Goal: Task Accomplishment & Management: Use online tool/utility

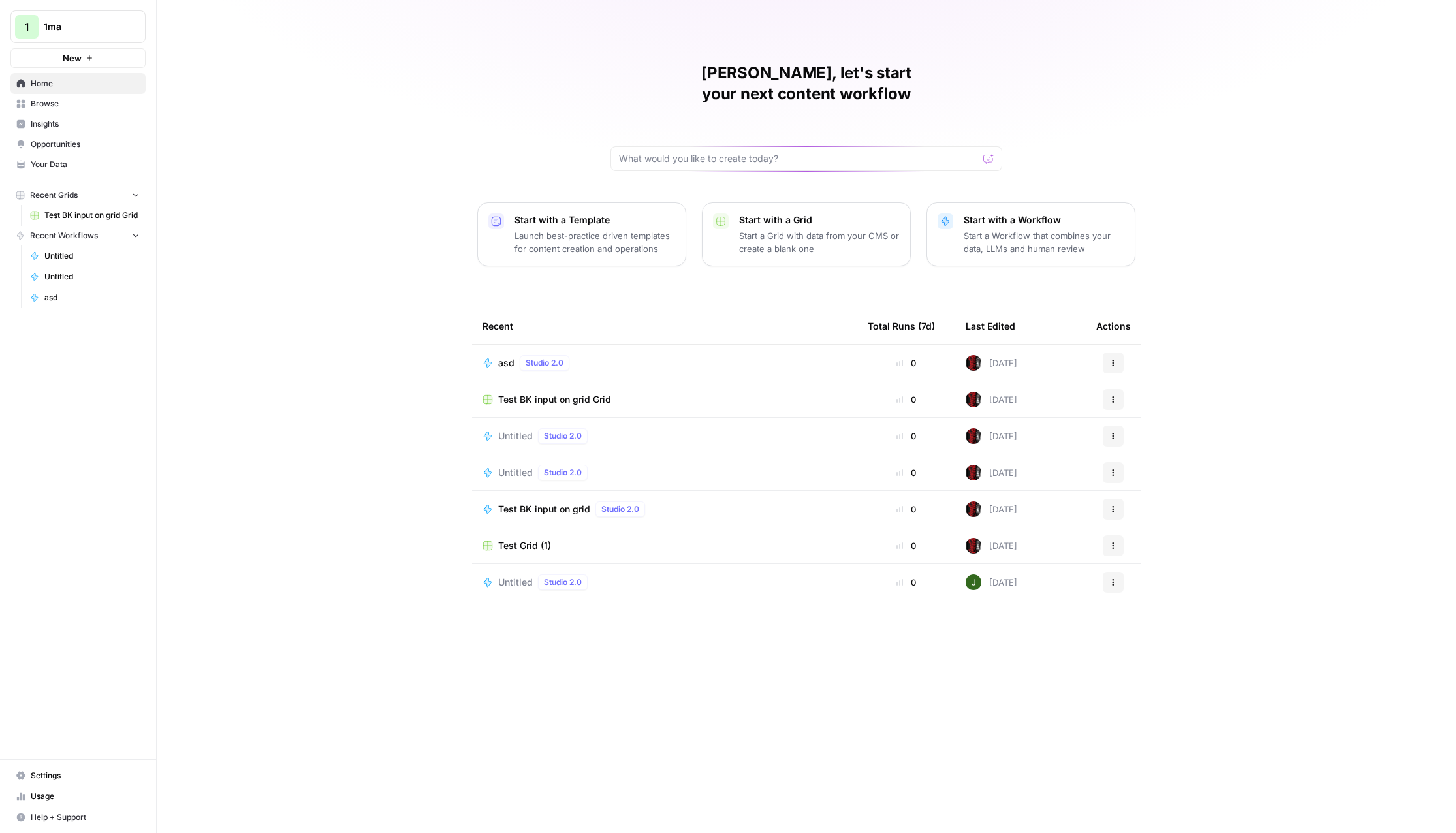
click at [453, 104] on div "Nicolas, let's start your next content workflow Start with a Template Launch be…" at bounding box center [806, 416] width 1299 height 833
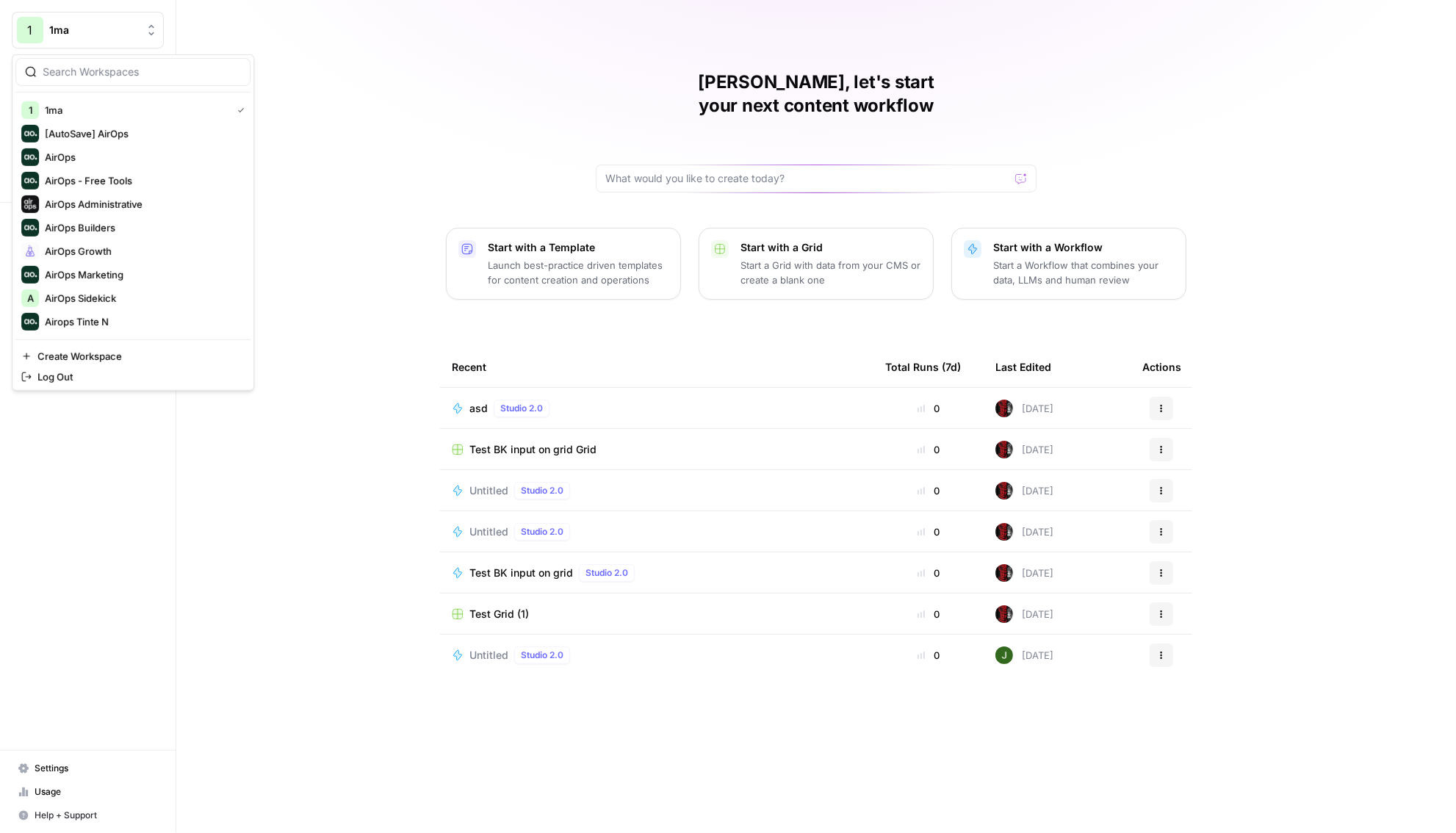
click at [97, 19] on button "1 1ma" at bounding box center [87, 30] width 152 height 37
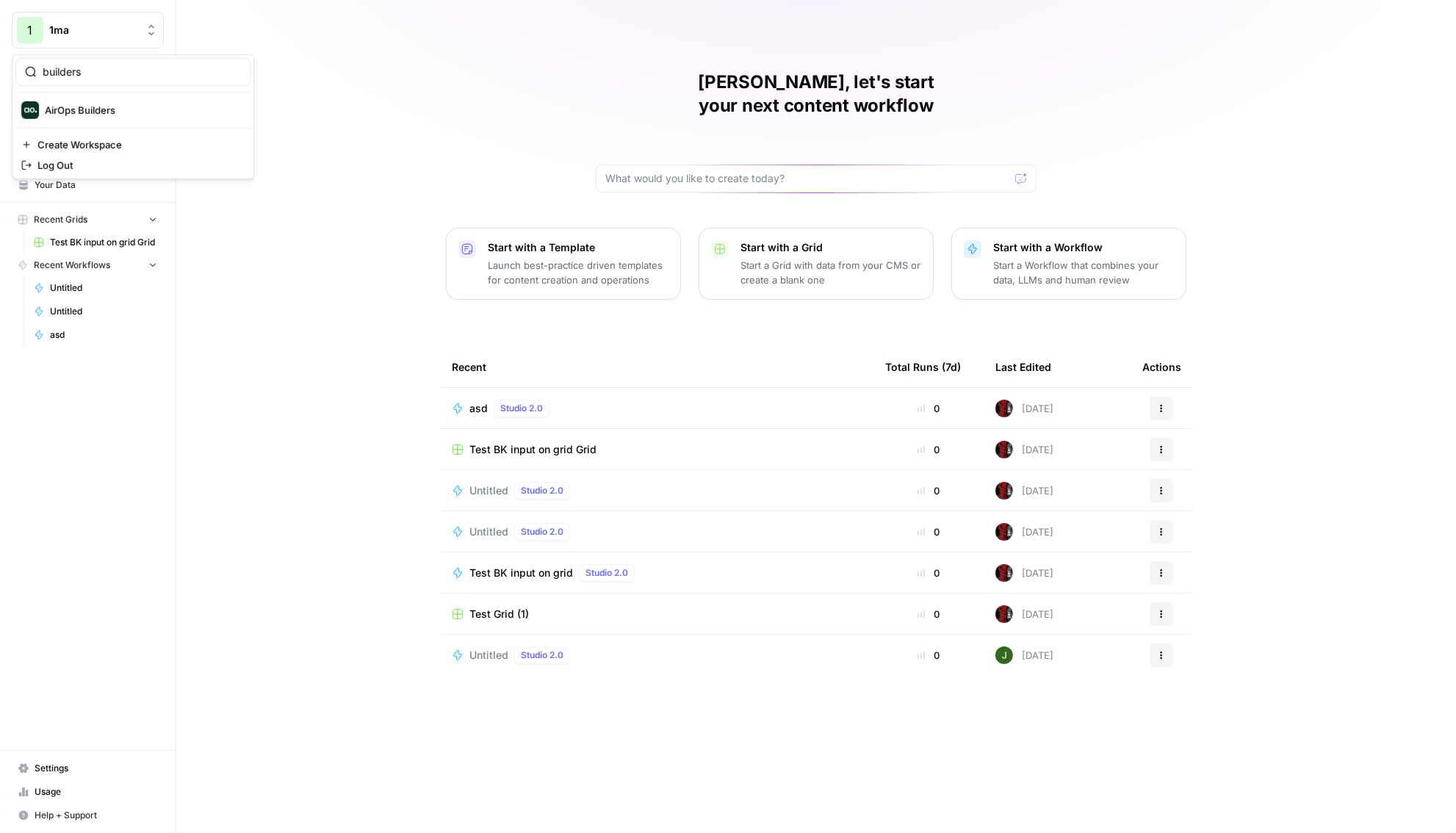
type input "builders"
click at [100, 111] on span "AirOps Builders" at bounding box center [142, 110] width 194 height 15
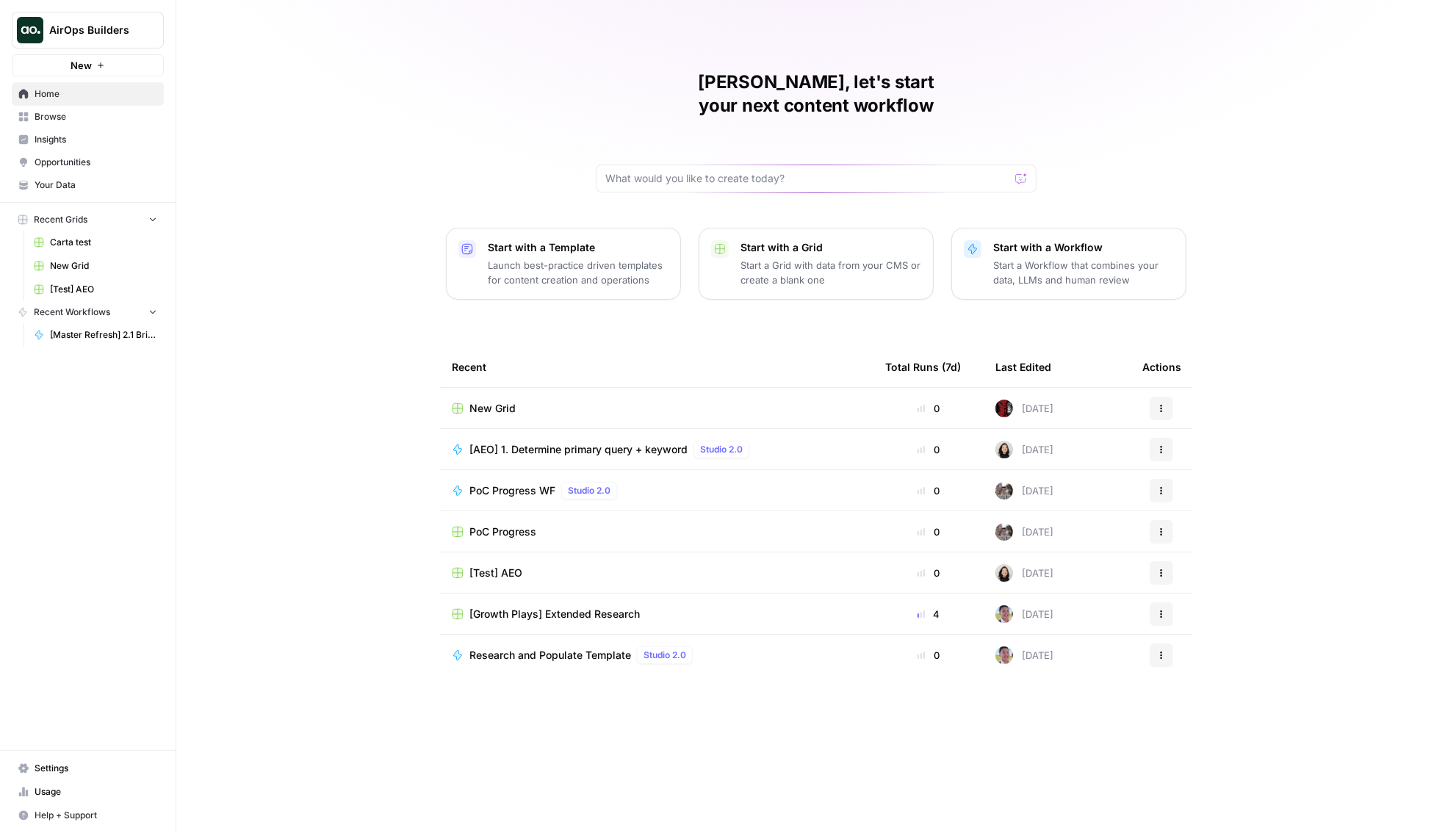
click at [494, 401] on span "New Grid" at bounding box center [492, 408] width 46 height 15
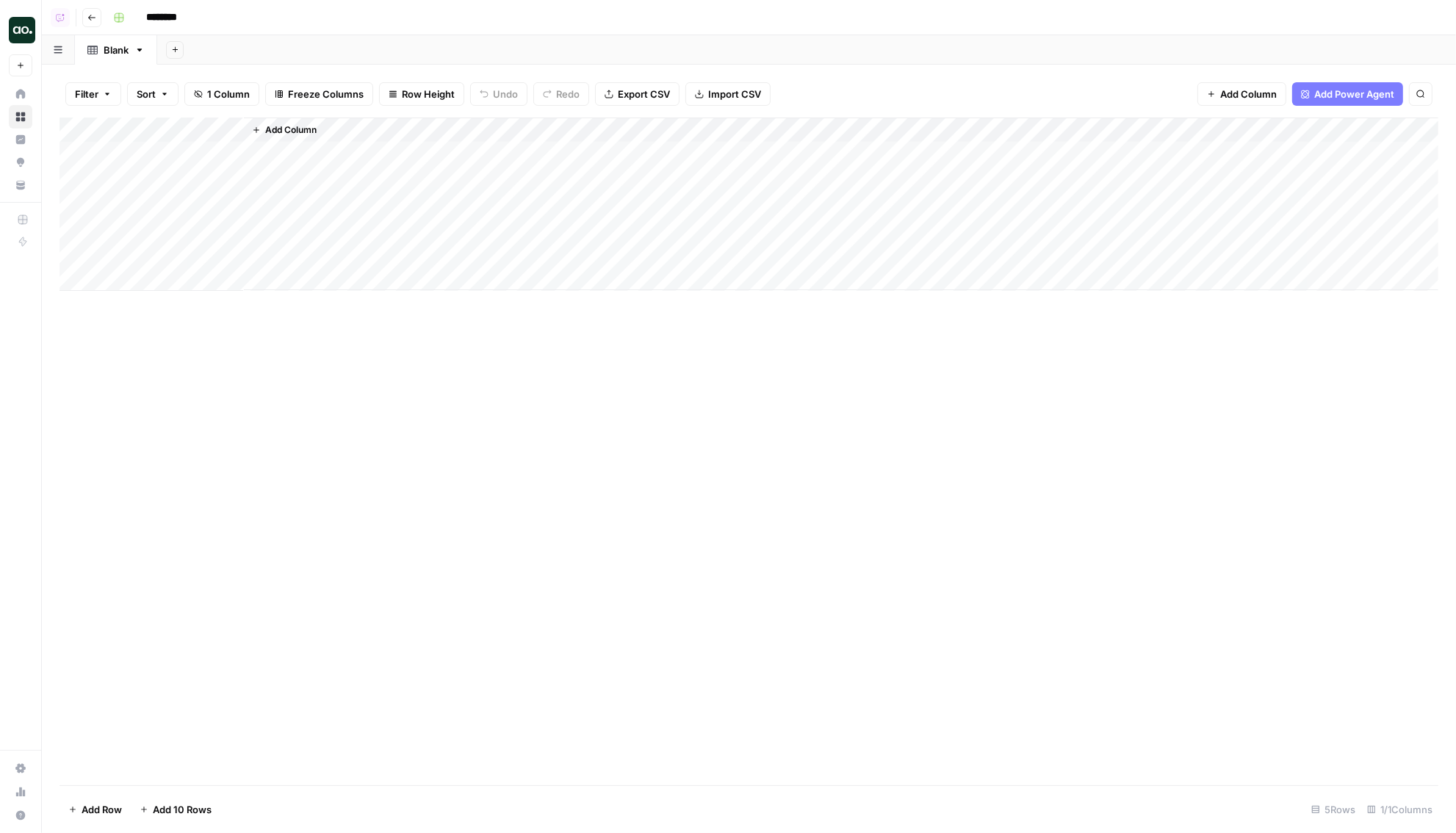
click at [168, 21] on input "********" at bounding box center [180, 18] width 82 height 24
type input "**********"
click at [273, 133] on span "Add Column" at bounding box center [291, 130] width 51 height 13
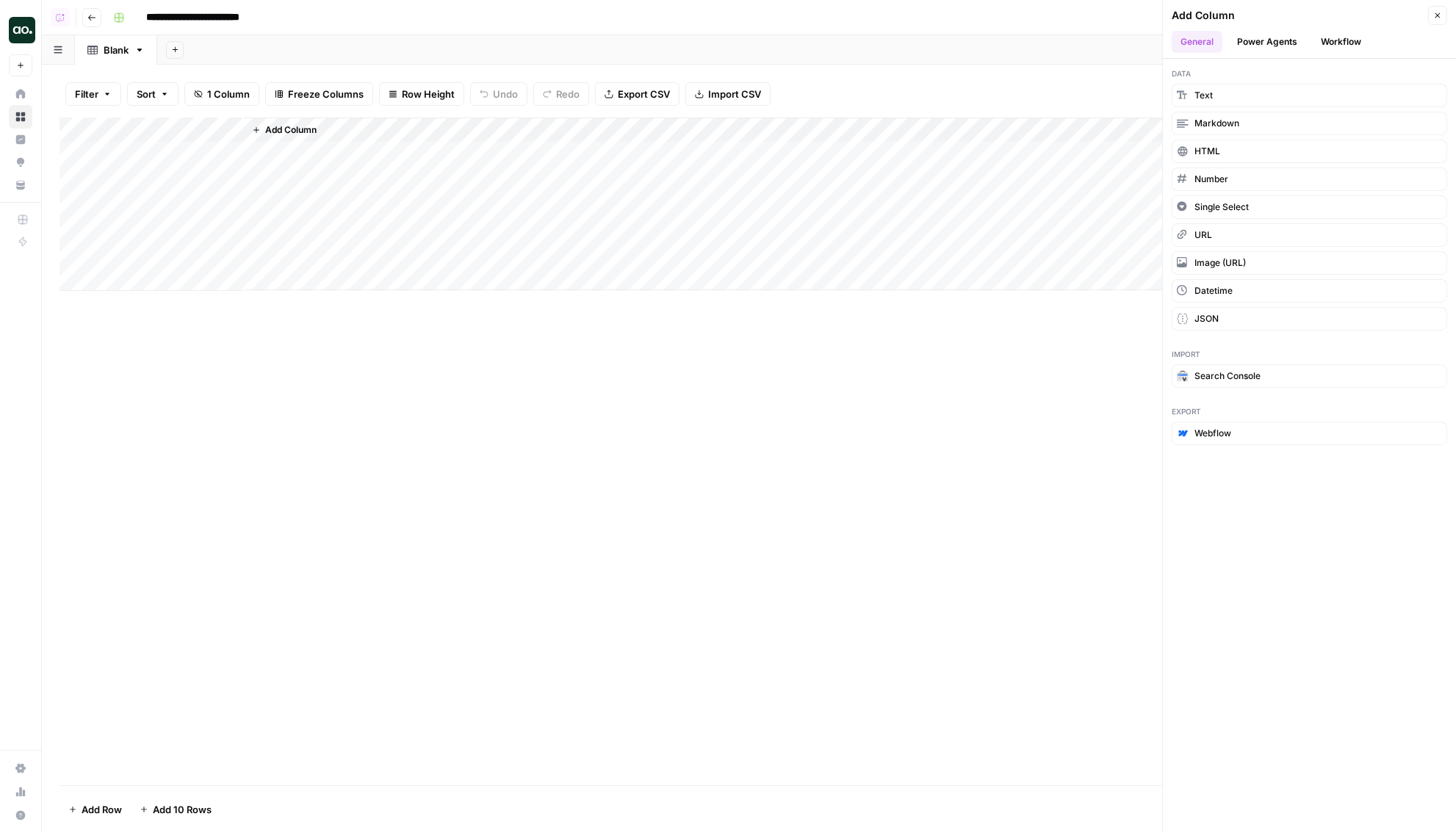
click at [1321, 38] on button "Workflow" at bounding box center [1341, 42] width 58 height 22
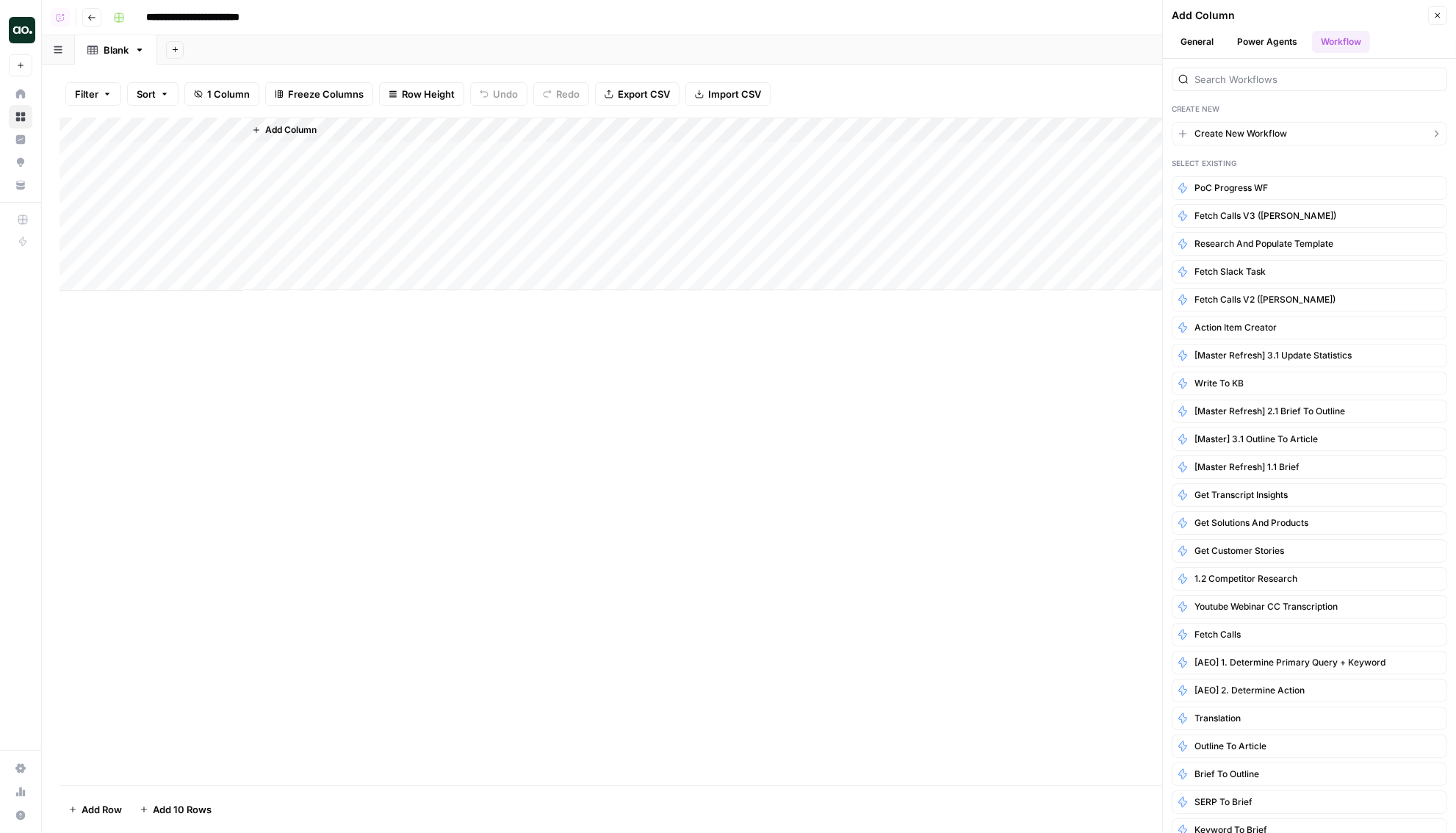
click at [1240, 137] on span "Create New Workflow" at bounding box center [1240, 133] width 93 height 13
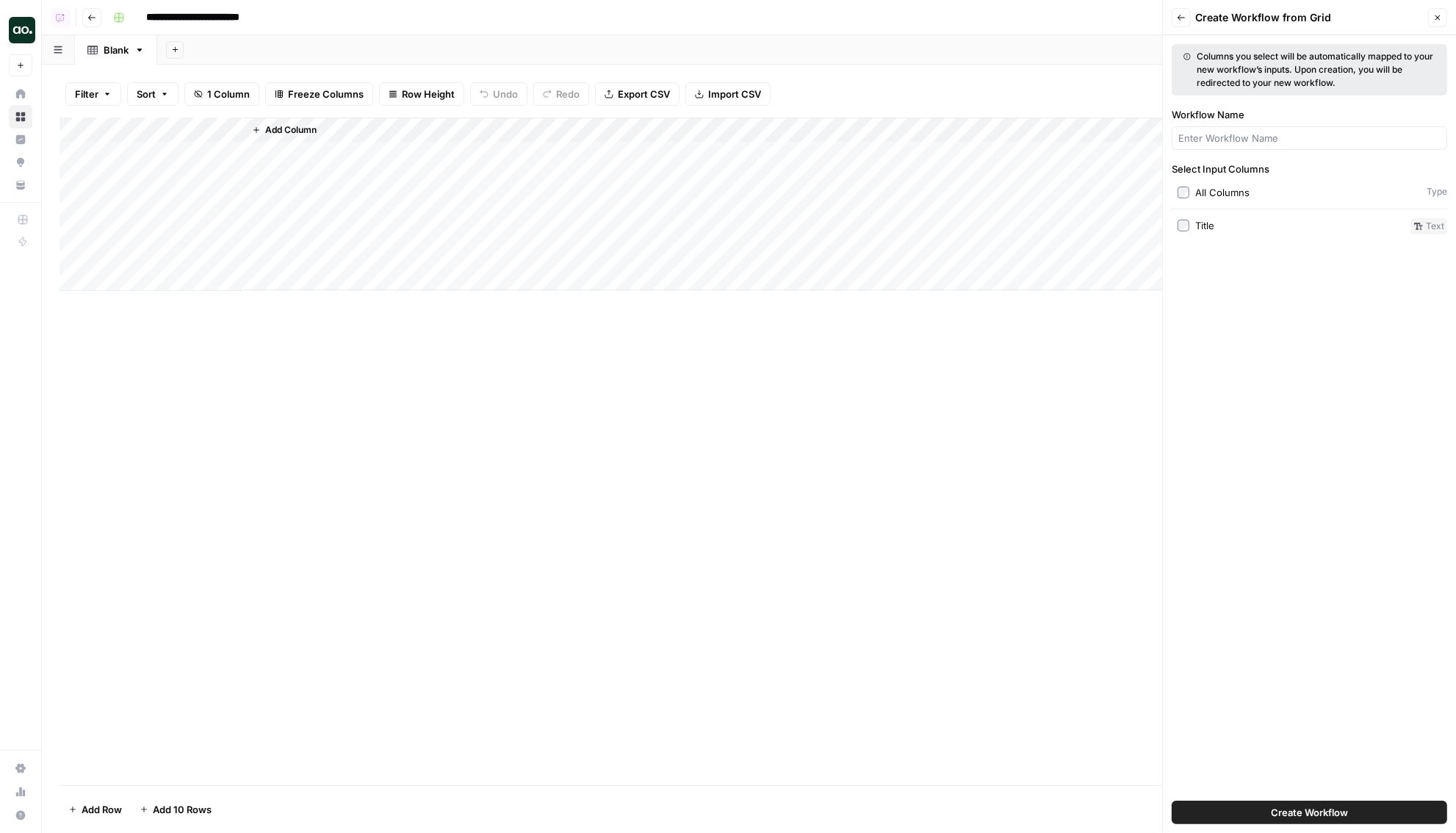
click at [1243, 147] on div at bounding box center [1310, 138] width 276 height 24
type input "K"
type input "Joke creator"
click at [1237, 810] on button "Create Workflow" at bounding box center [1310, 813] width 276 height 24
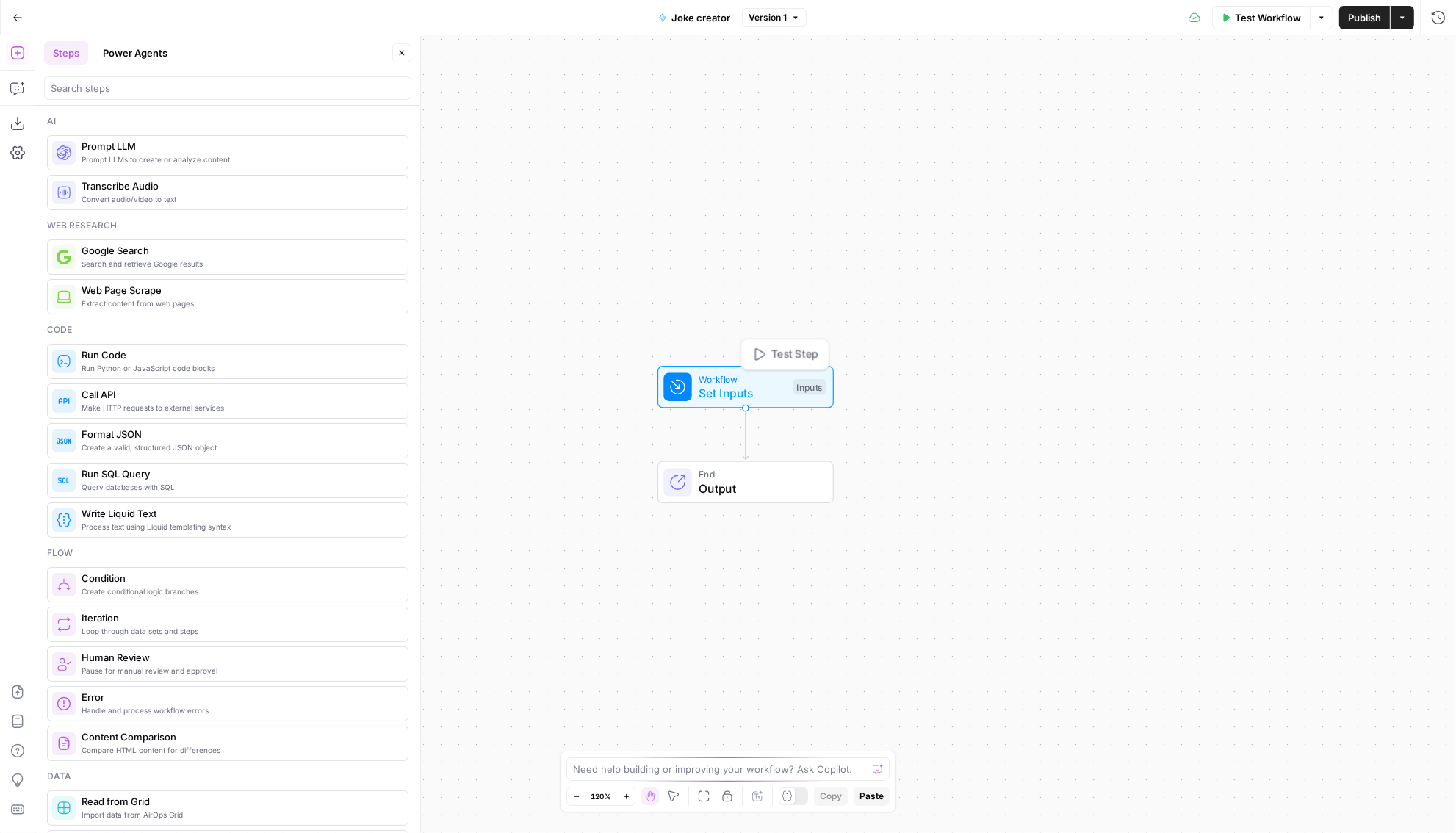
click at [709, 395] on span "Set Inputs" at bounding box center [742, 393] width 87 height 18
click at [1372, 90] on button "edit field" at bounding box center [1396, 91] width 57 height 18
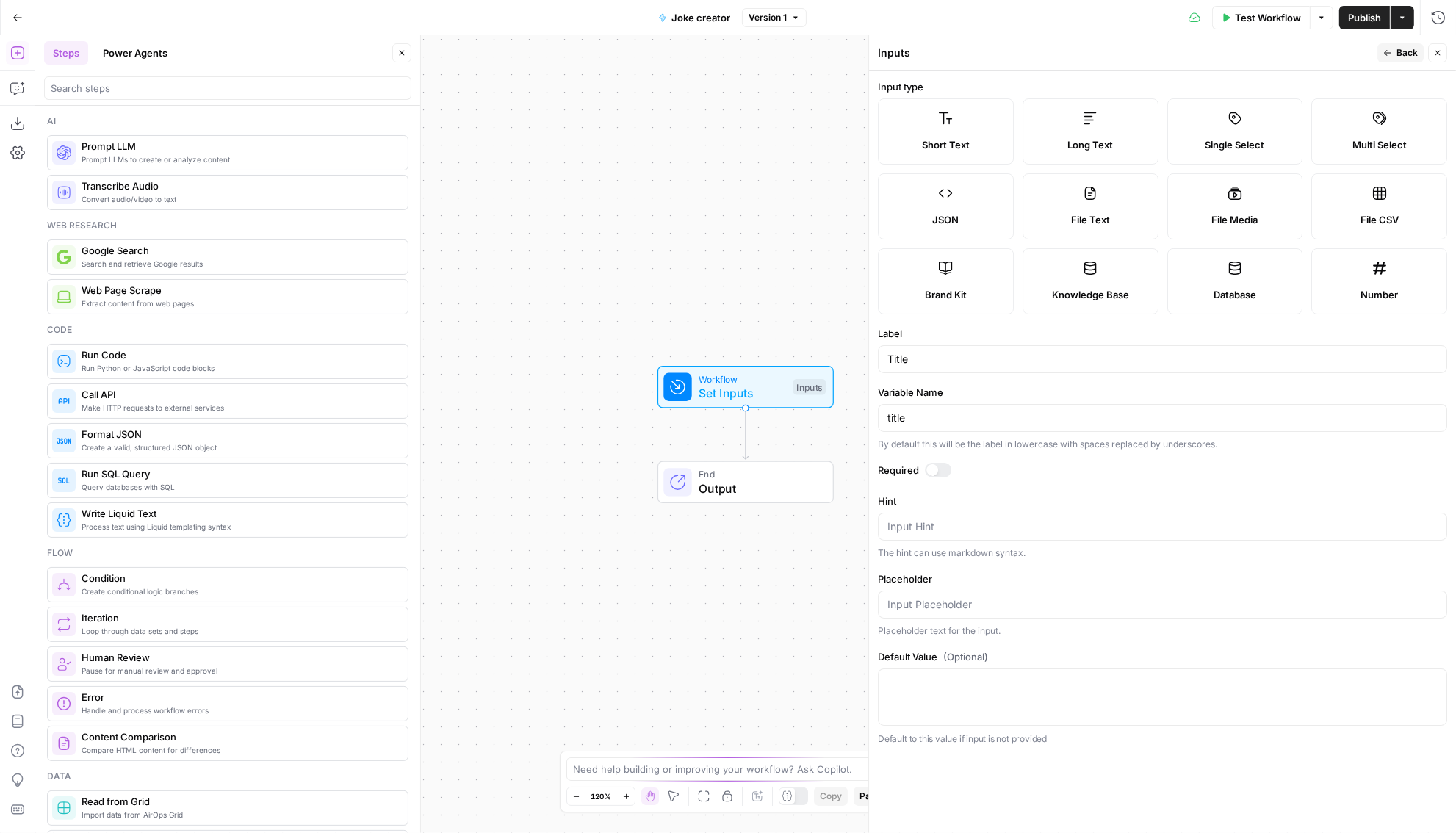
click at [1437, 55] on icon "button" at bounding box center [1438, 53] width 9 height 9
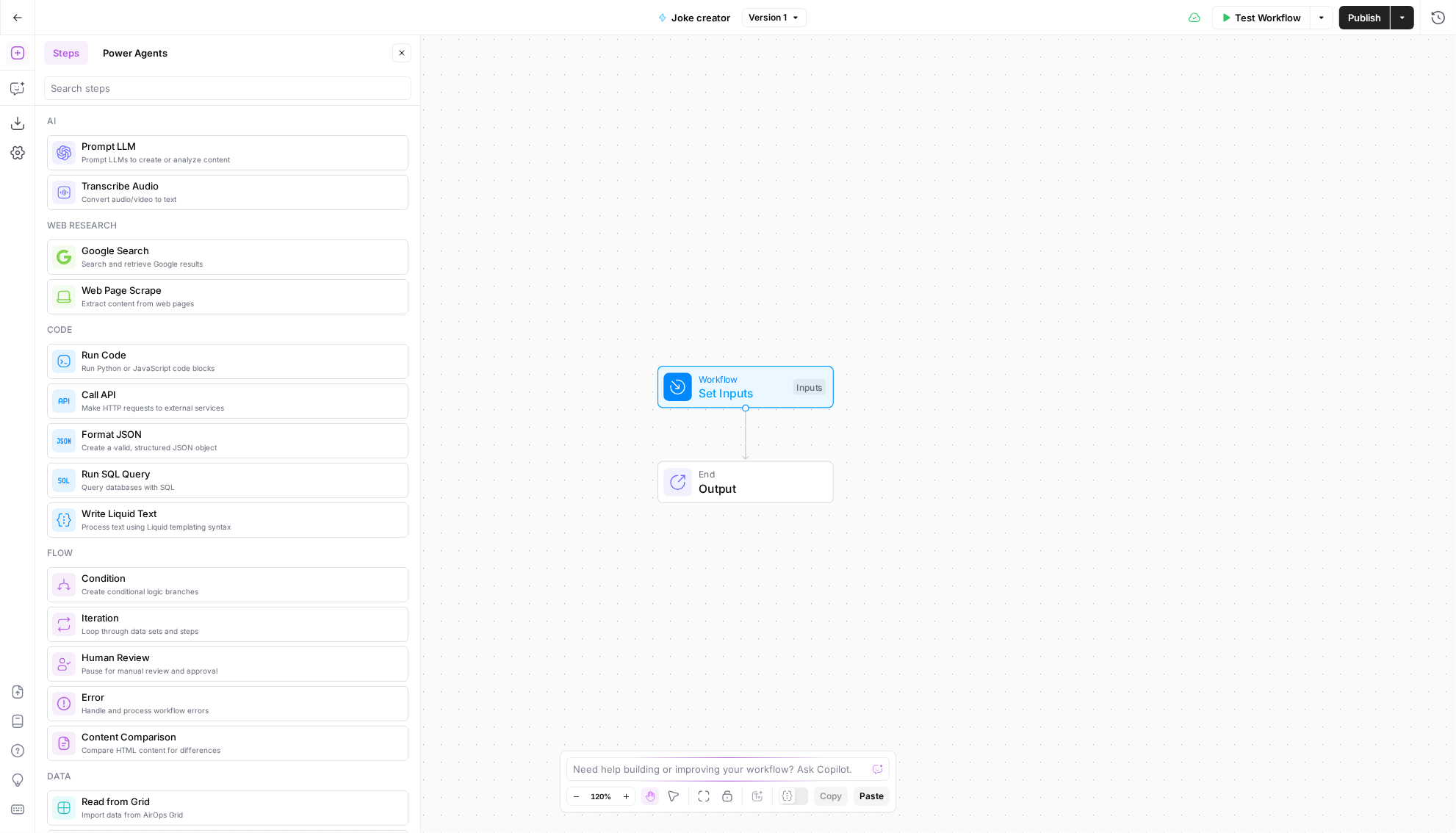
click at [184, 155] on span "Prompt LLMs to create or analyze content" at bounding box center [239, 159] width 315 height 11
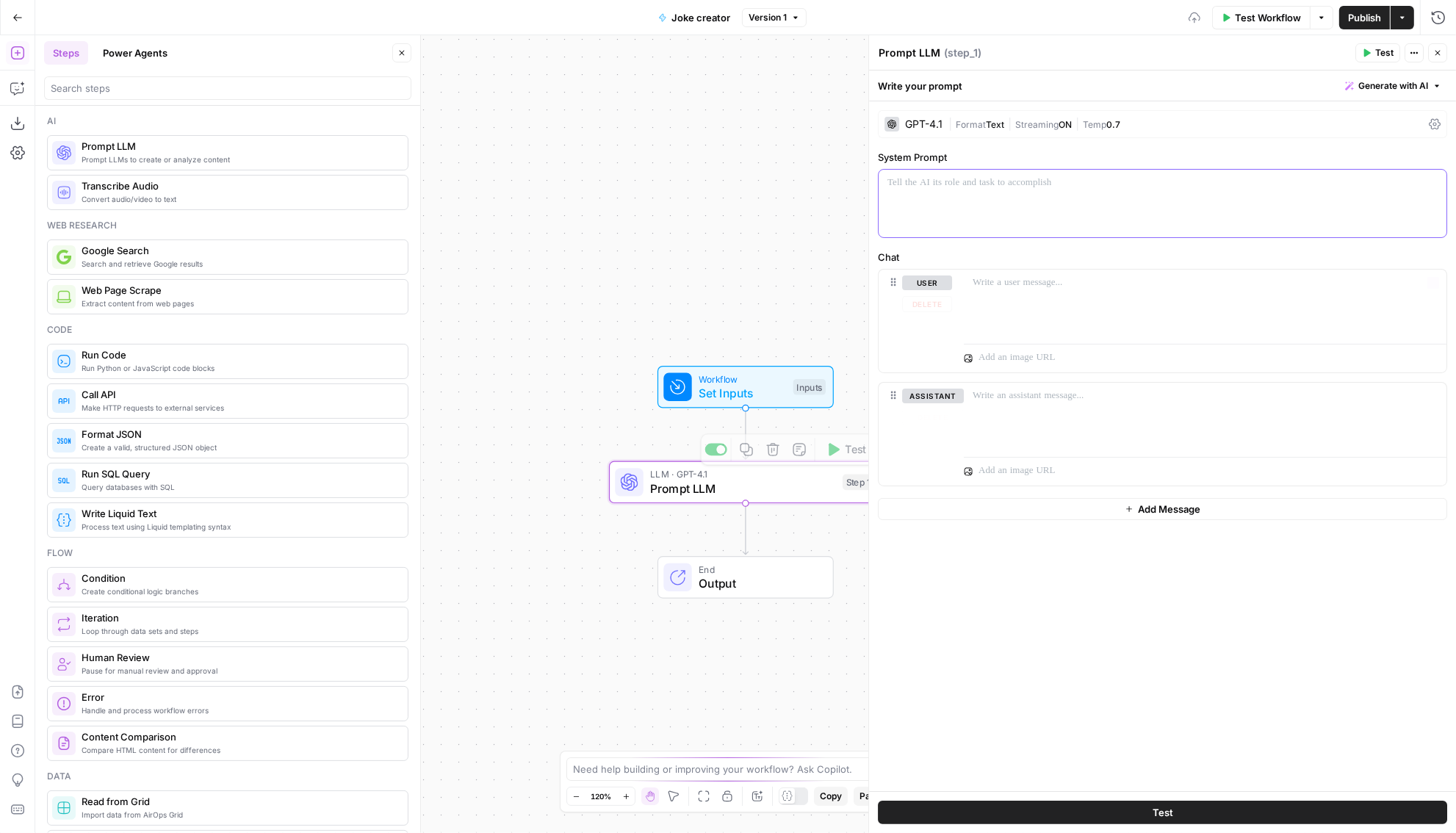
click at [1002, 222] on div at bounding box center [1163, 203] width 568 height 68
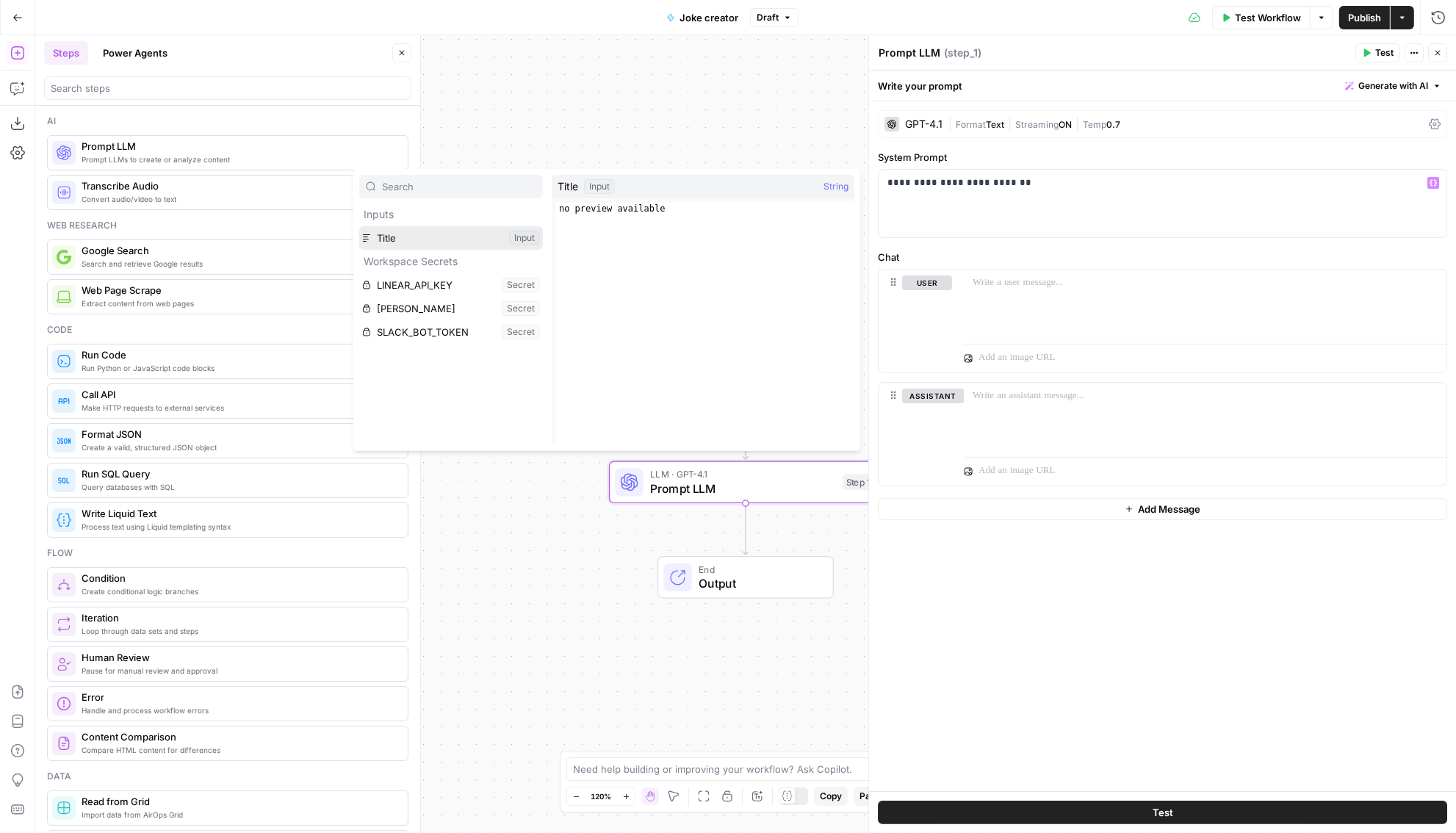
click at [443, 233] on button "Select variable Title" at bounding box center [451, 238] width 184 height 24
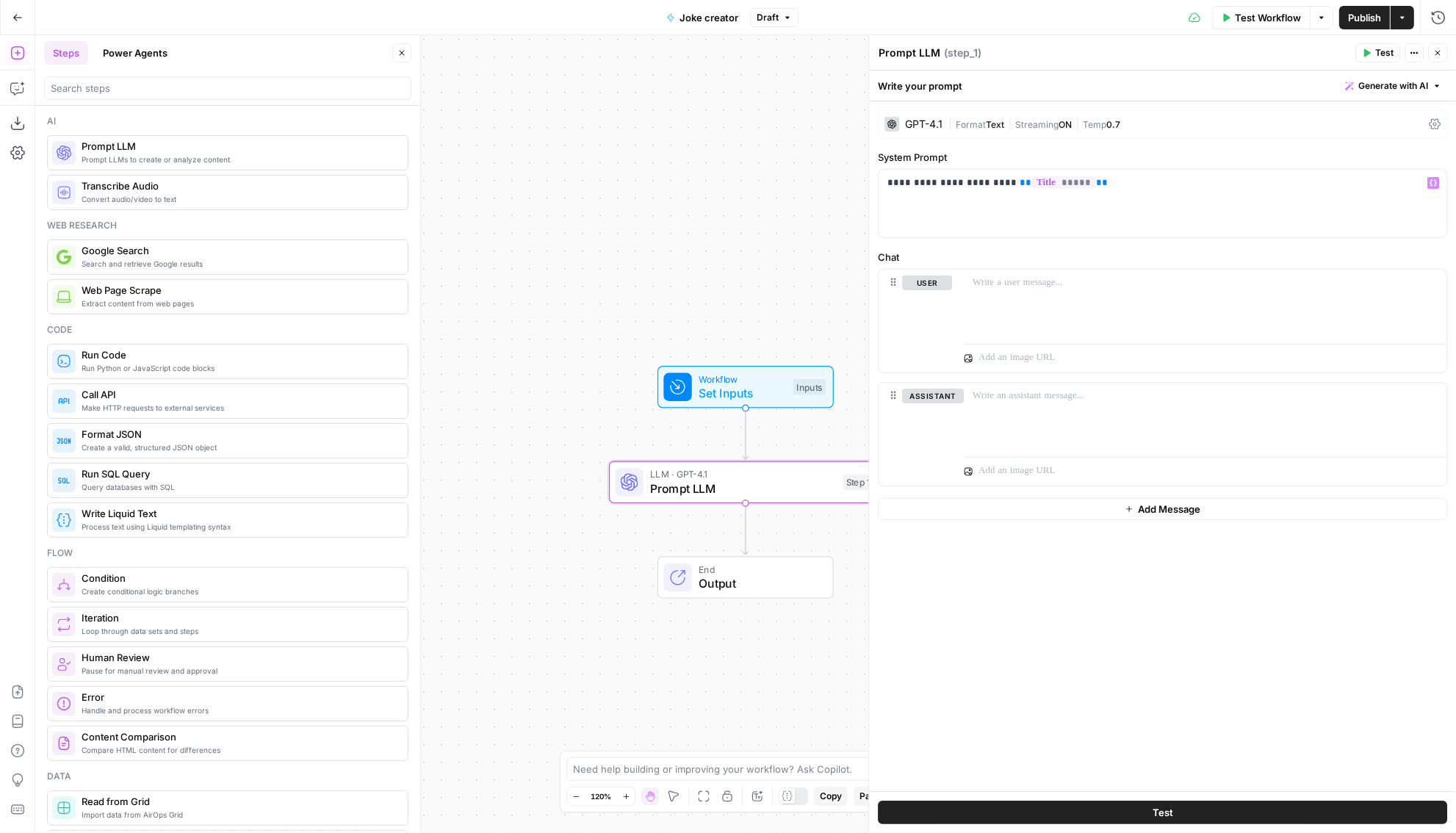
click at [997, 125] on span "Text" at bounding box center [995, 125] width 19 height 11
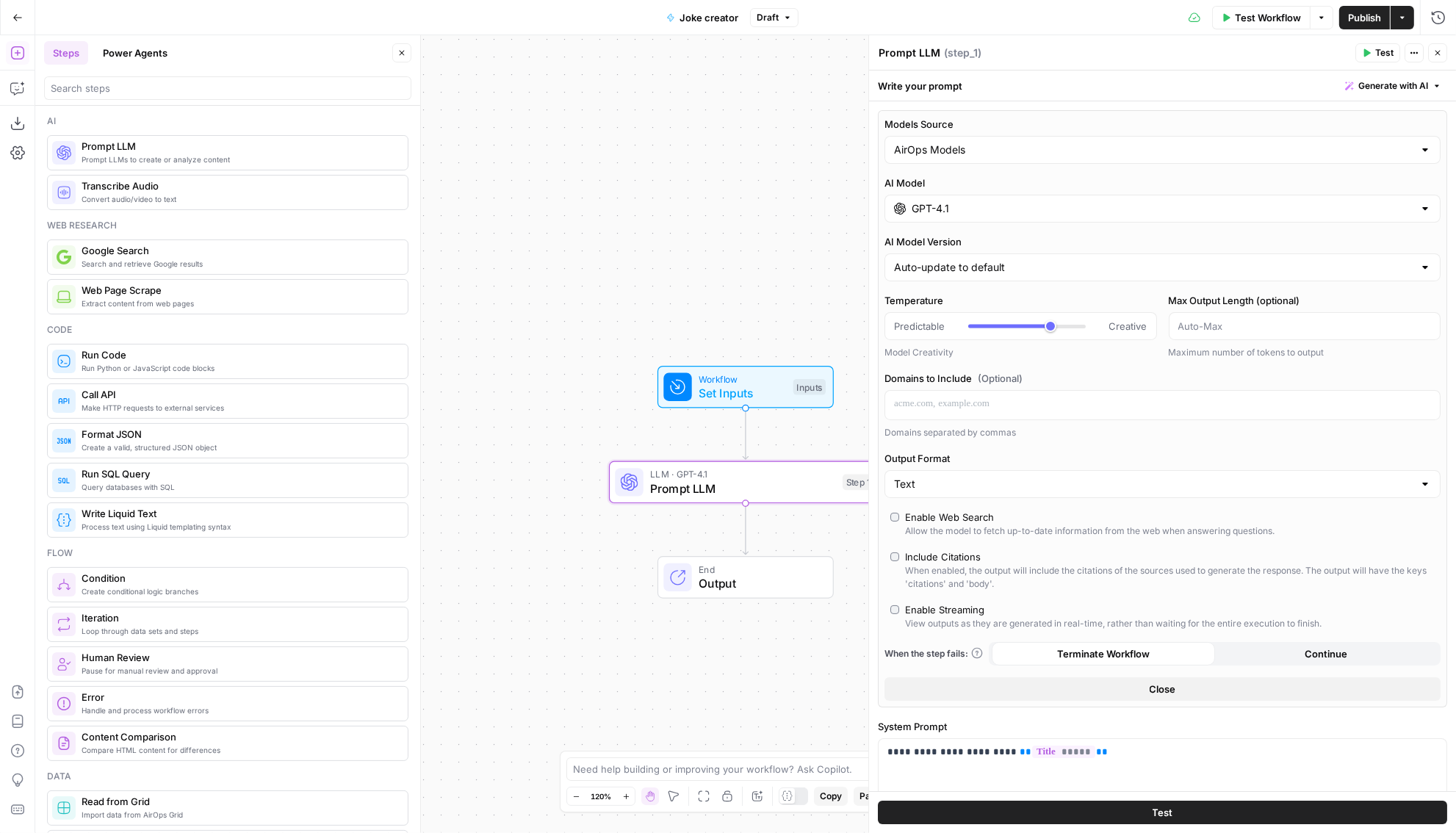
click at [823, 148] on div "Workflow Set Inputs Inputs LLM · GPT-4.1 Prompt LLM Step 1 End Output" at bounding box center [746, 434] width 1421 height 798
click at [753, 390] on span "Set Inputs" at bounding box center [742, 393] width 87 height 18
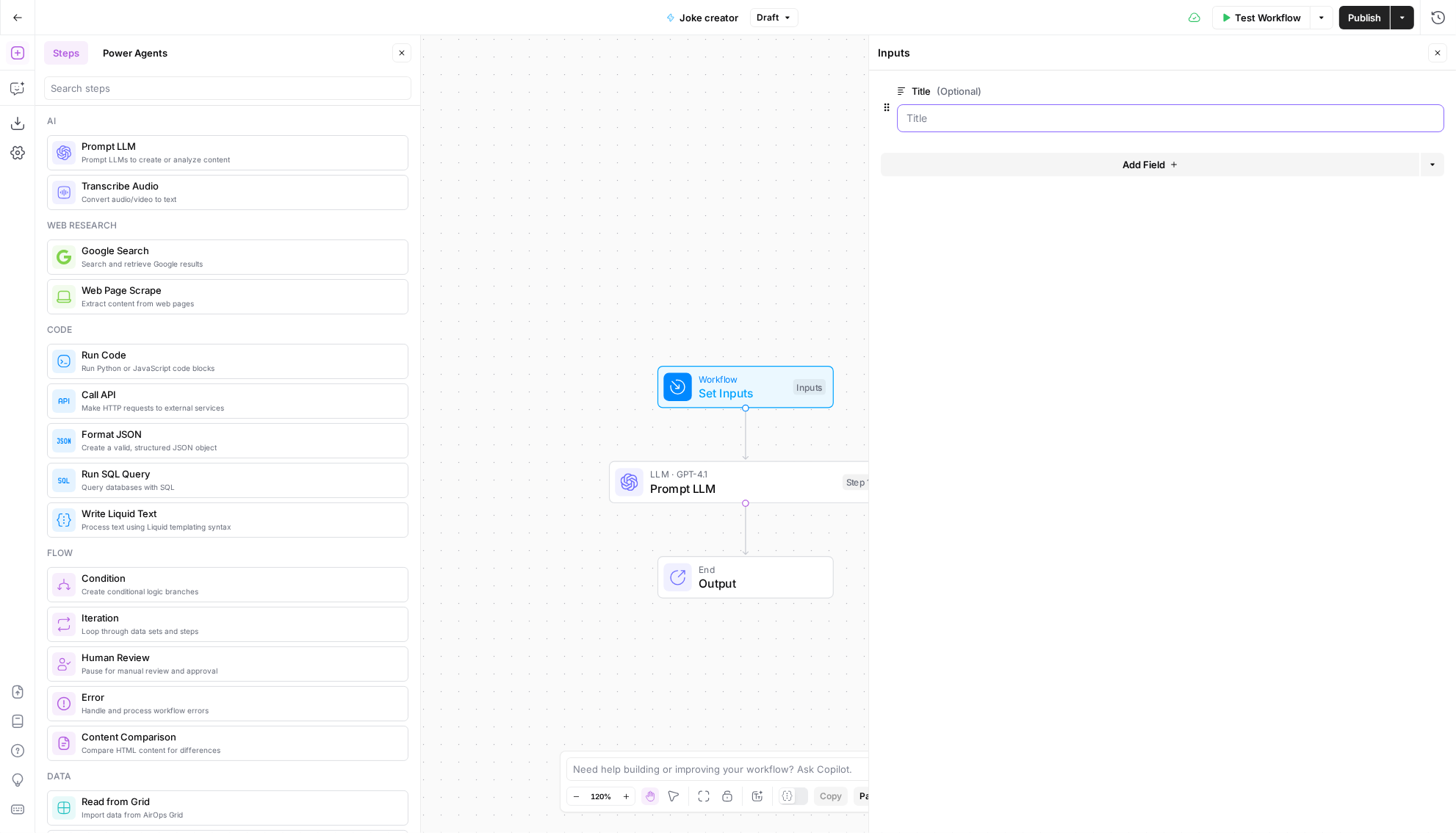
click at [1096, 125] on input "Title (Optional)" at bounding box center [1171, 118] width 528 height 15
click at [1392, 90] on span "edit field" at bounding box center [1389, 90] width 33 height 11
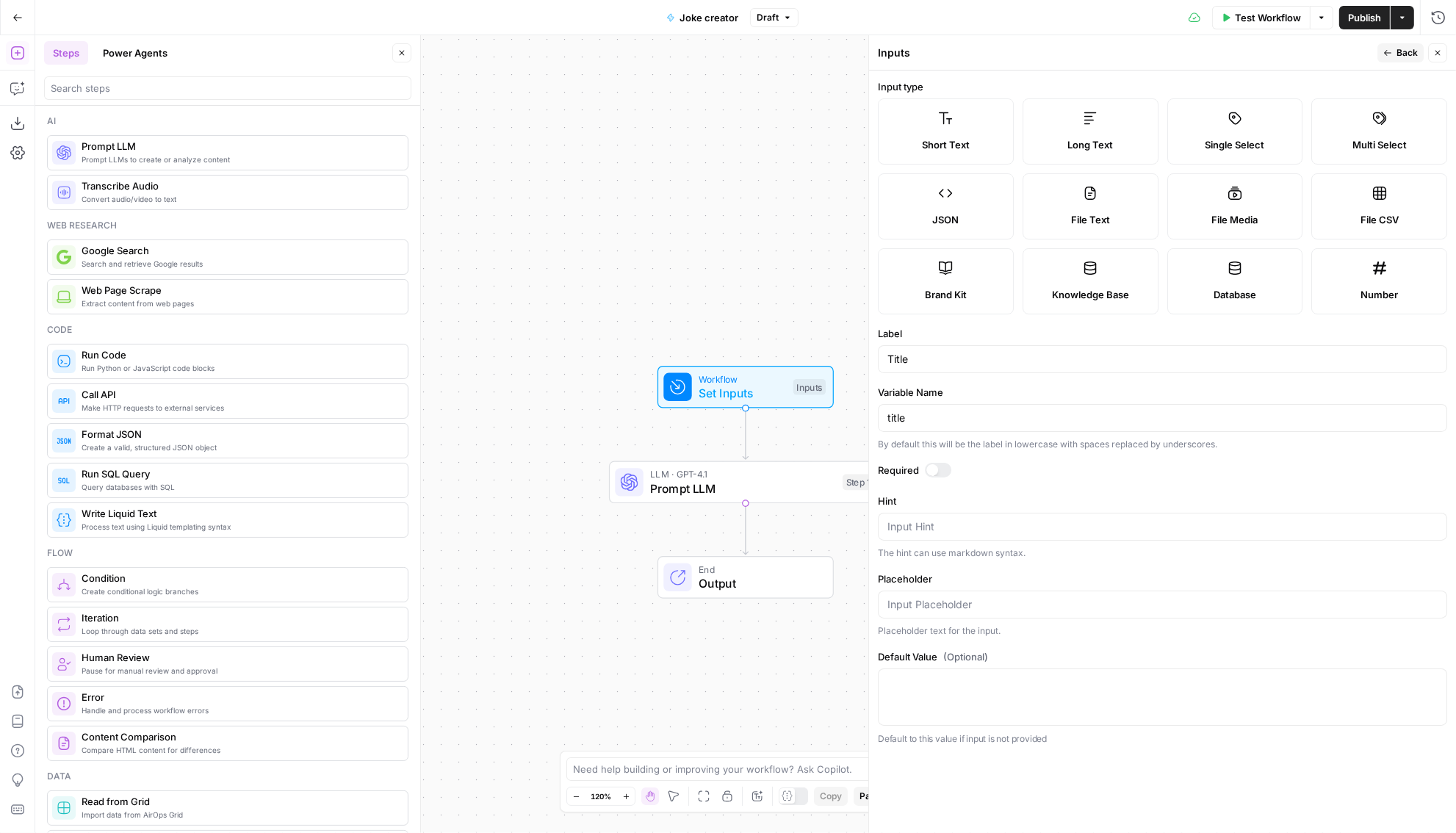
click at [921, 368] on div "Title" at bounding box center [1163, 360] width 570 height 28
type input "Topic"
type input "topic"
click at [1403, 55] on span "Back" at bounding box center [1407, 52] width 21 height 13
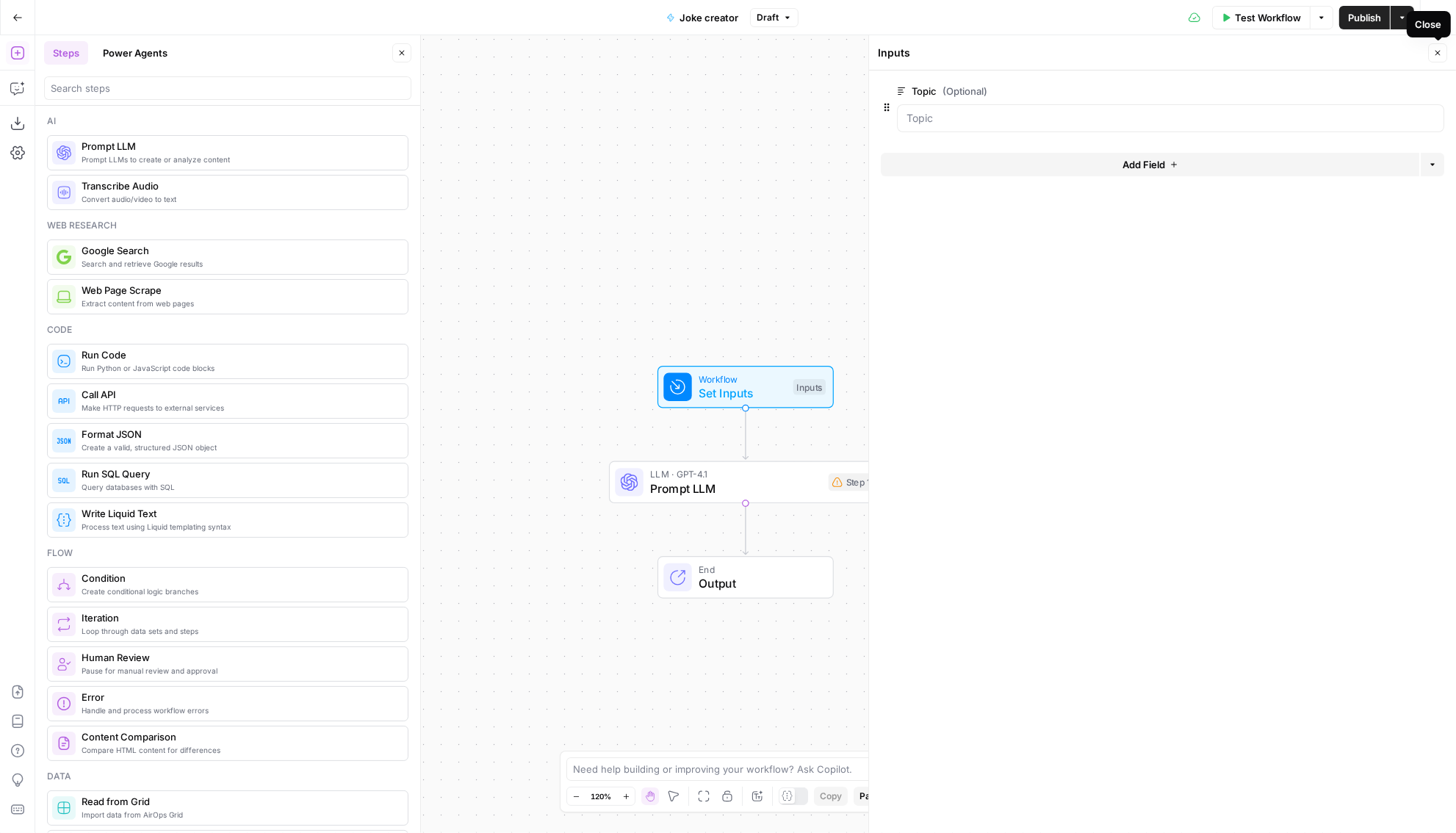
click at [1434, 55] on icon "button" at bounding box center [1438, 53] width 9 height 9
click at [821, 473] on span "LLM · GPT-4.1" at bounding box center [736, 474] width 171 height 14
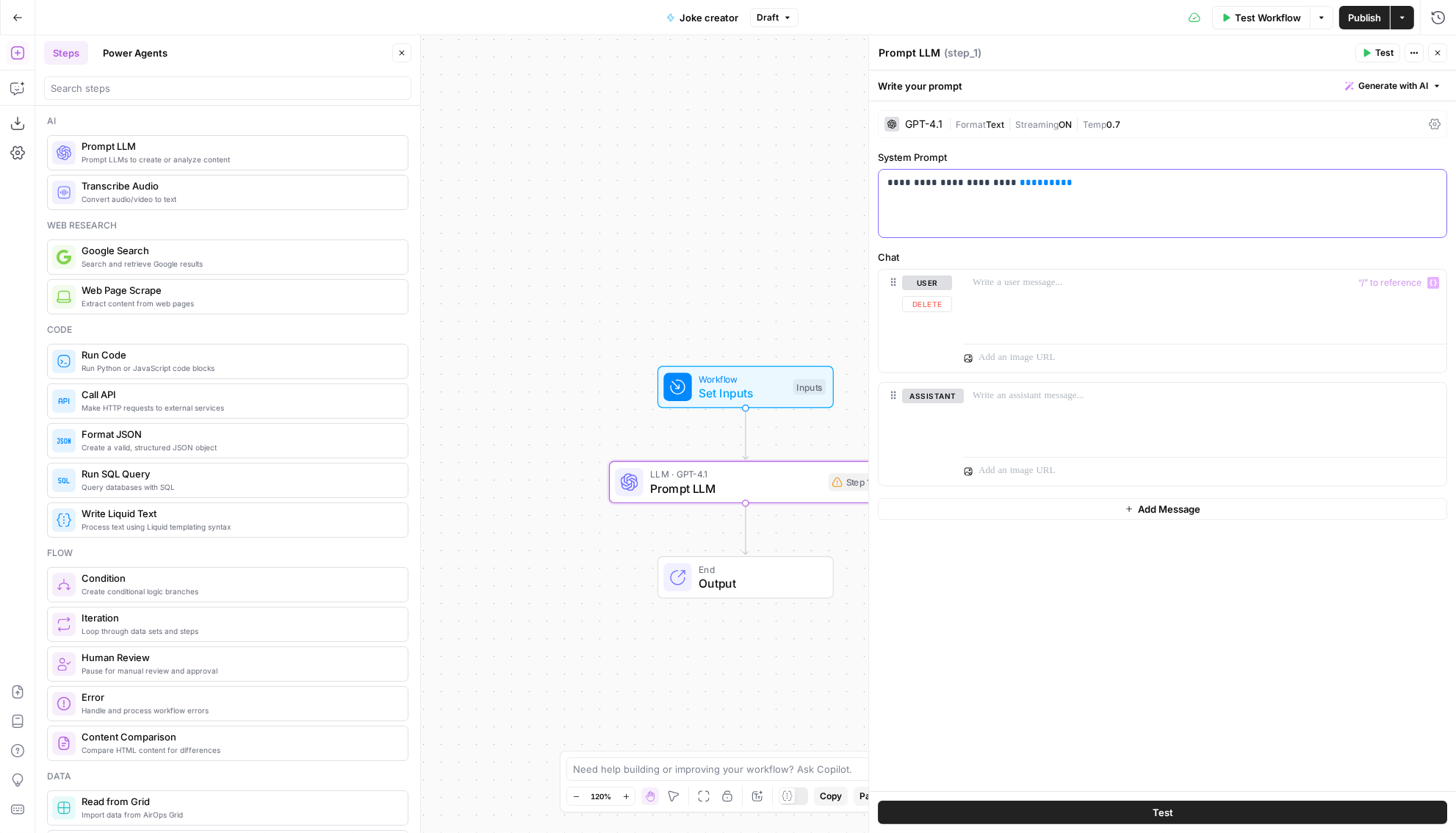
click at [1032, 183] on span "*****" at bounding box center [1046, 182] width 29 height 10
click at [1099, 247] on div "**********" at bounding box center [1163, 446] width 588 height 690
click at [1111, 213] on div "**********" at bounding box center [1163, 203] width 568 height 68
click at [1443, 43] on button "Close" at bounding box center [1438, 53] width 19 height 19
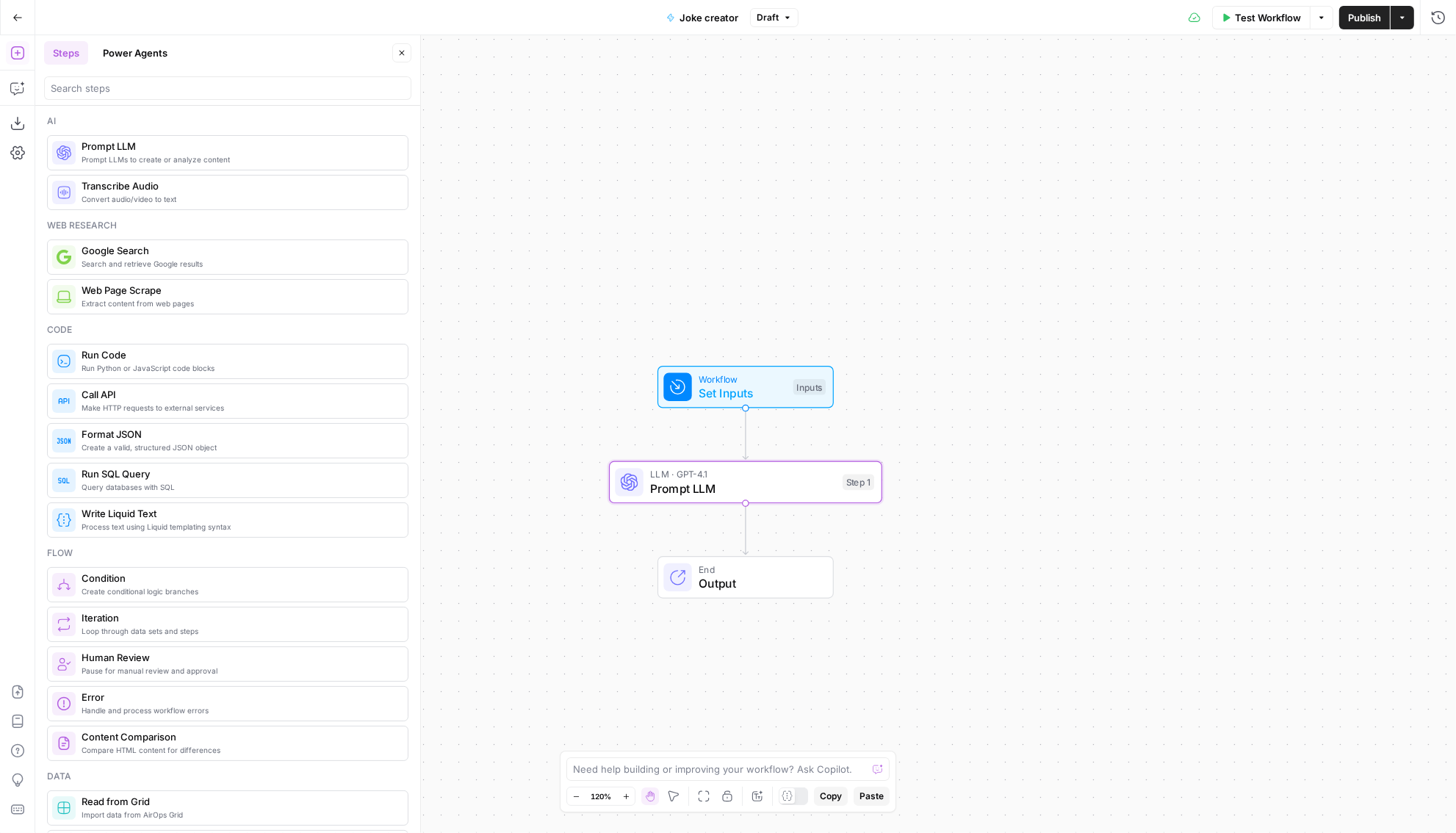
click at [1367, 11] on span "Publish" at bounding box center [1364, 18] width 33 height 15
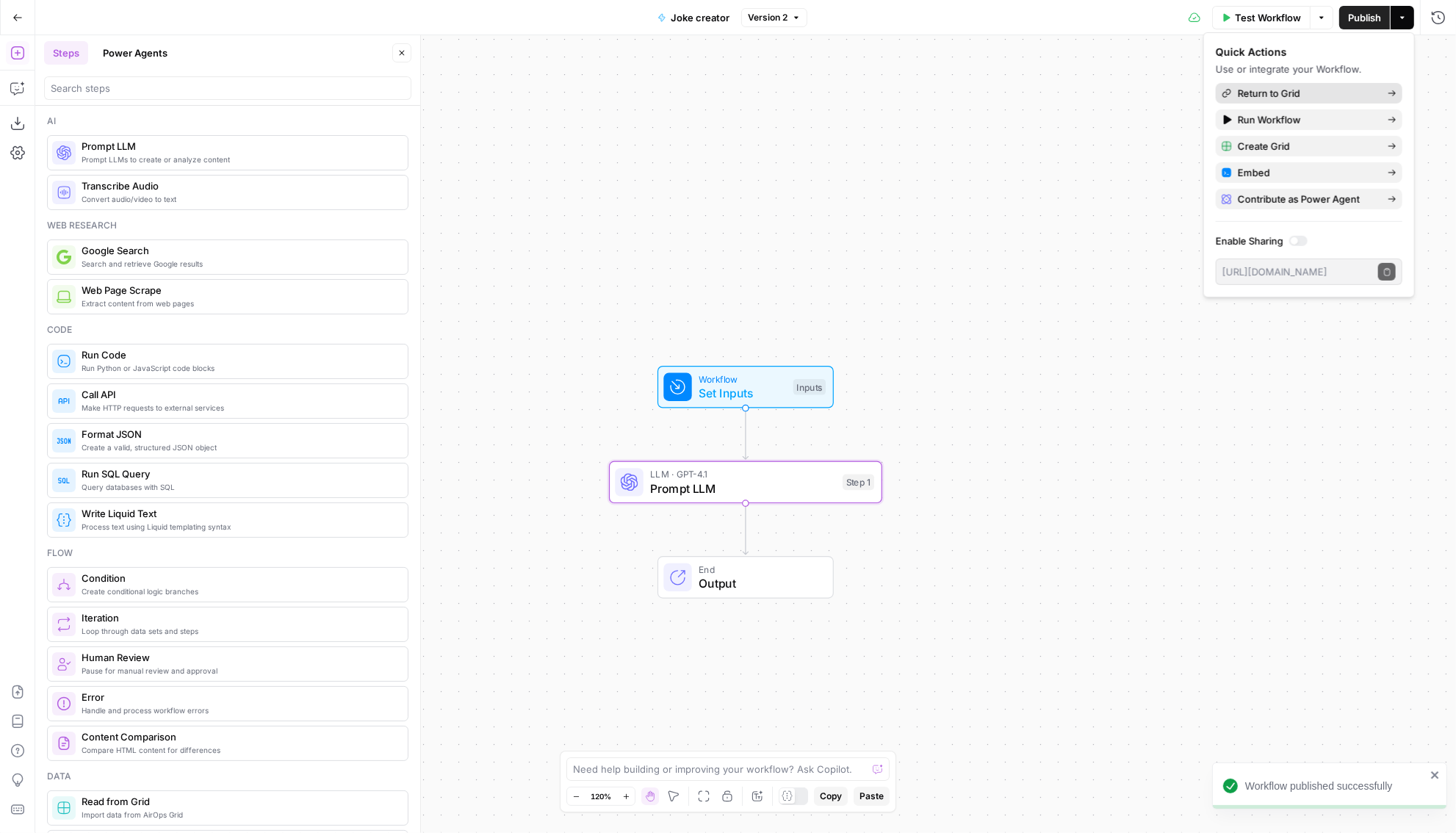
click at [1281, 93] on span "Return to Grid" at bounding box center [1307, 93] width 138 height 15
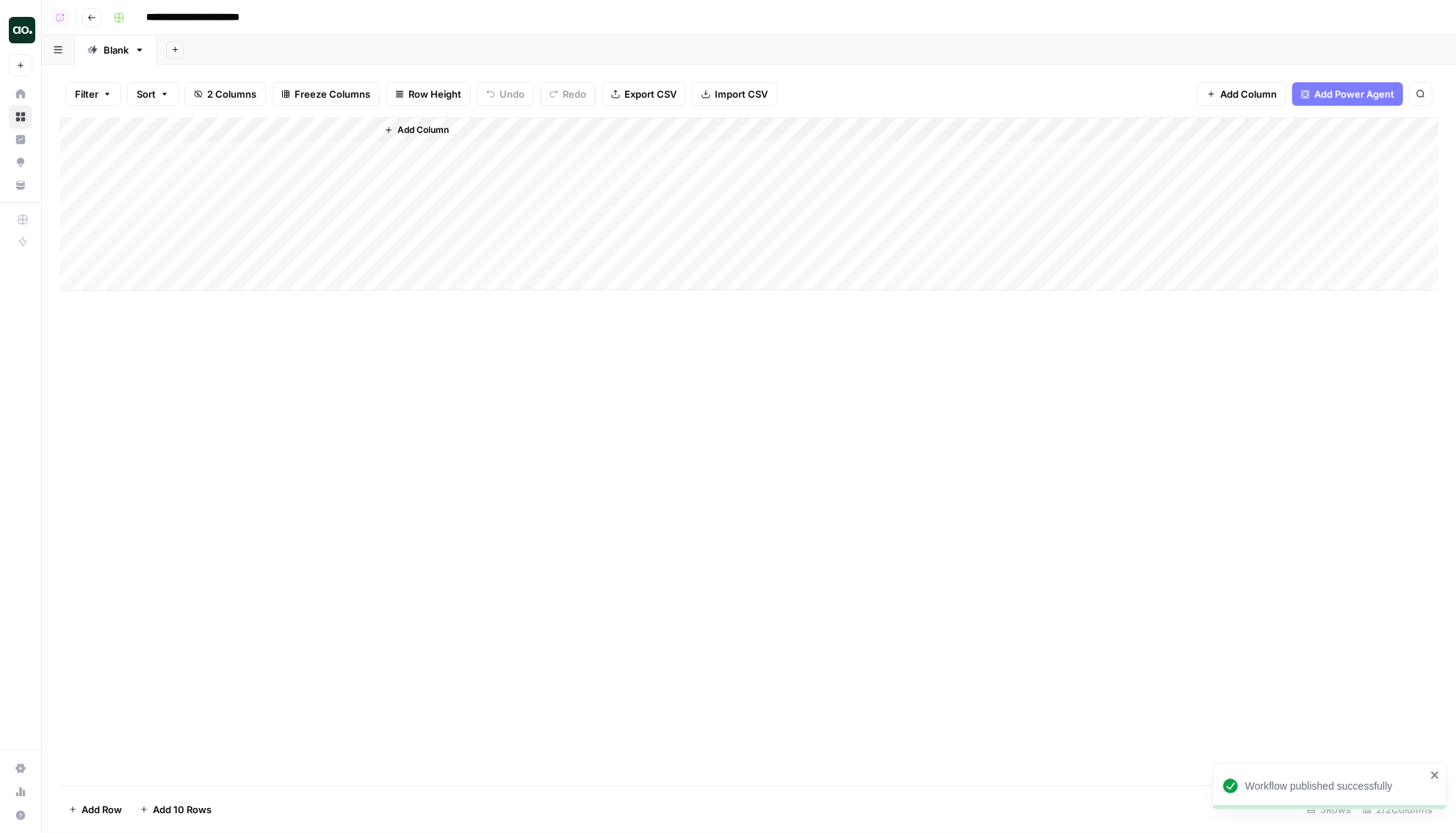
click at [306, 129] on div "Add Column" at bounding box center [748, 204] width 1379 height 173
click at [309, 251] on span "Configure Inputs" at bounding box center [337, 254] width 129 height 15
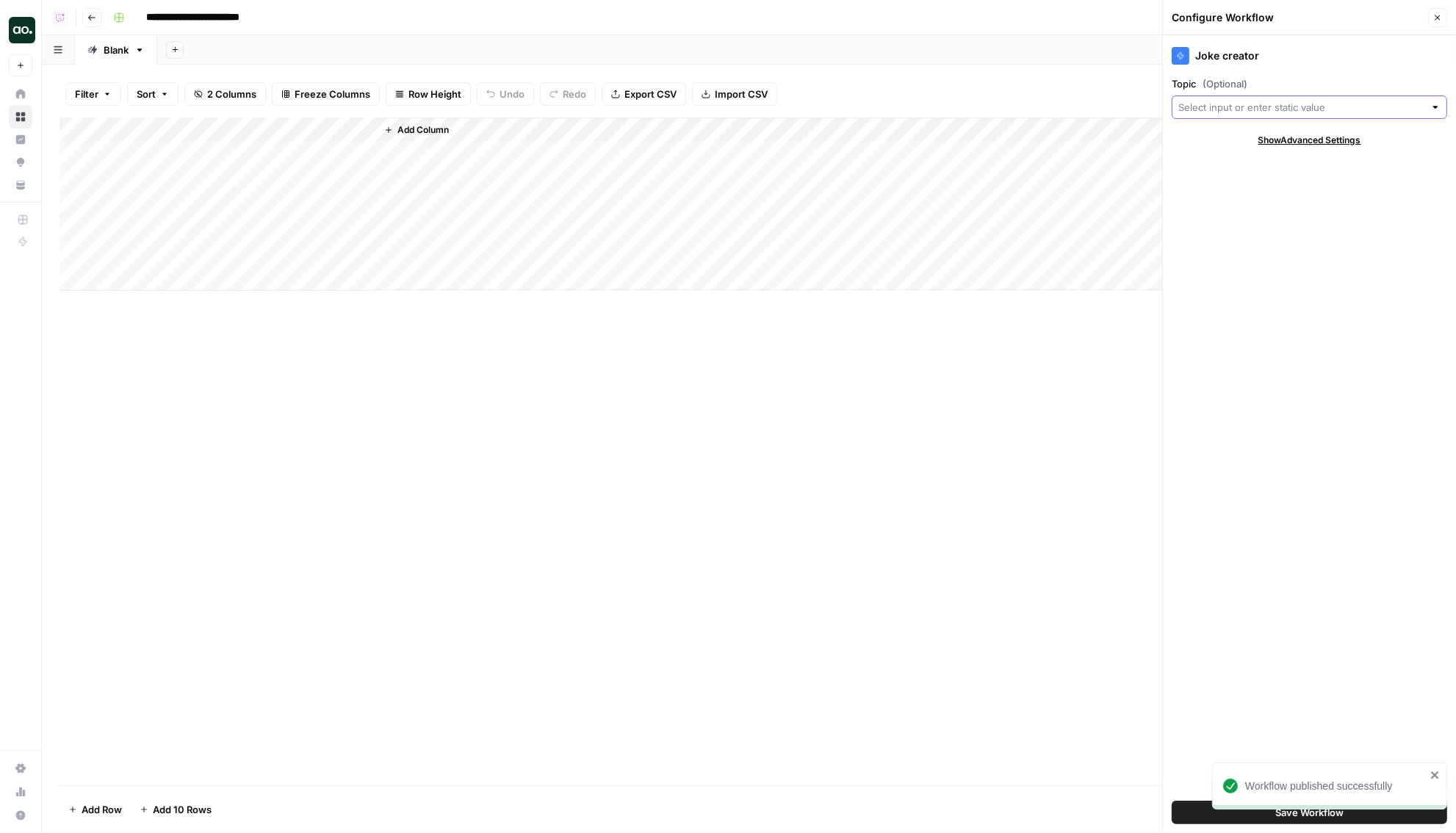
click at [1225, 108] on input "Topic (Optional)" at bounding box center [1301, 107] width 246 height 15
click at [178, 124] on div "Add Column" at bounding box center [748, 204] width 1379 height 173
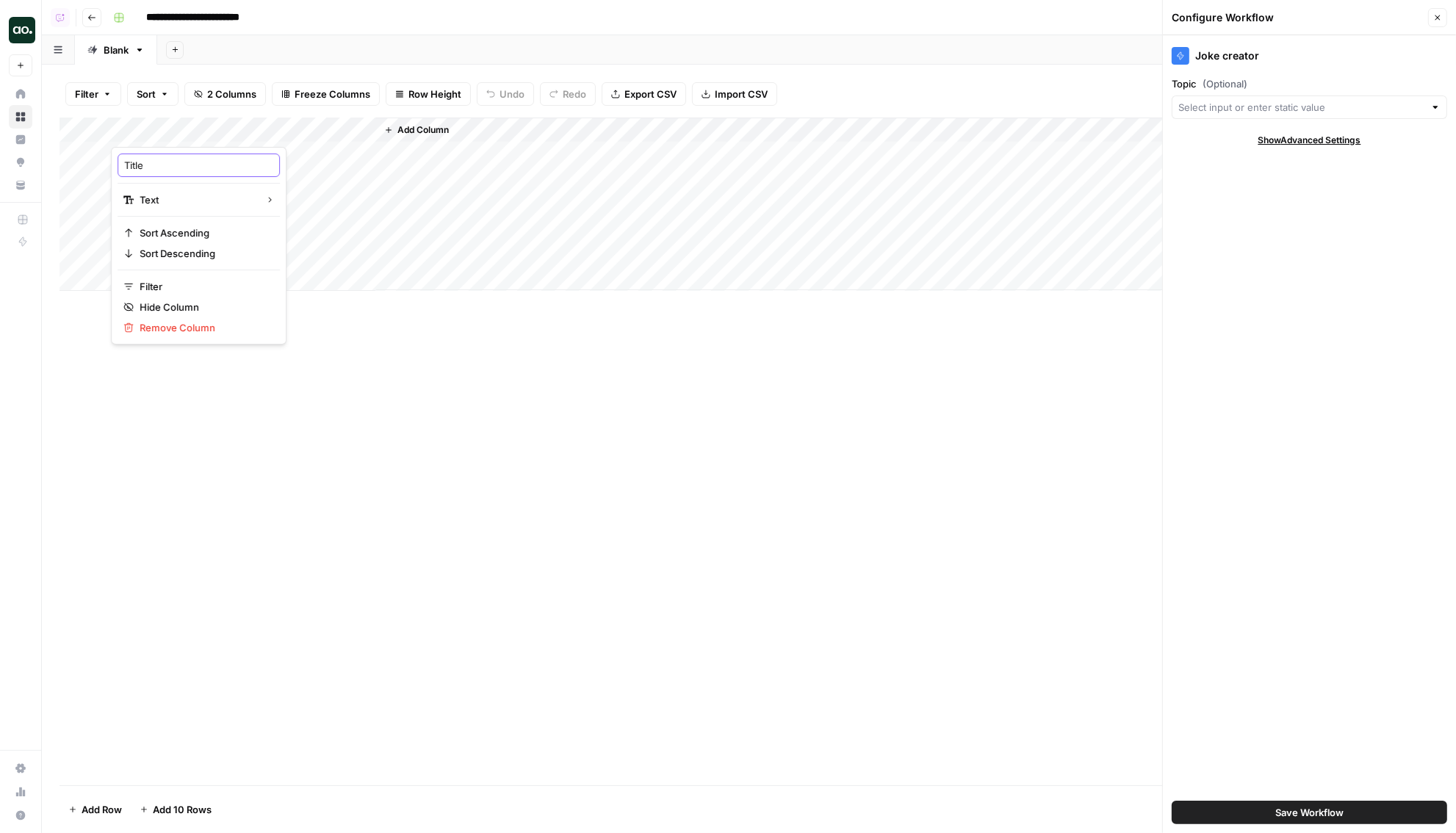
click at [175, 164] on input "Title" at bounding box center [199, 165] width 149 height 15
type input "Topic"
click at [1316, 820] on button "Save Workflow" at bounding box center [1310, 813] width 276 height 24
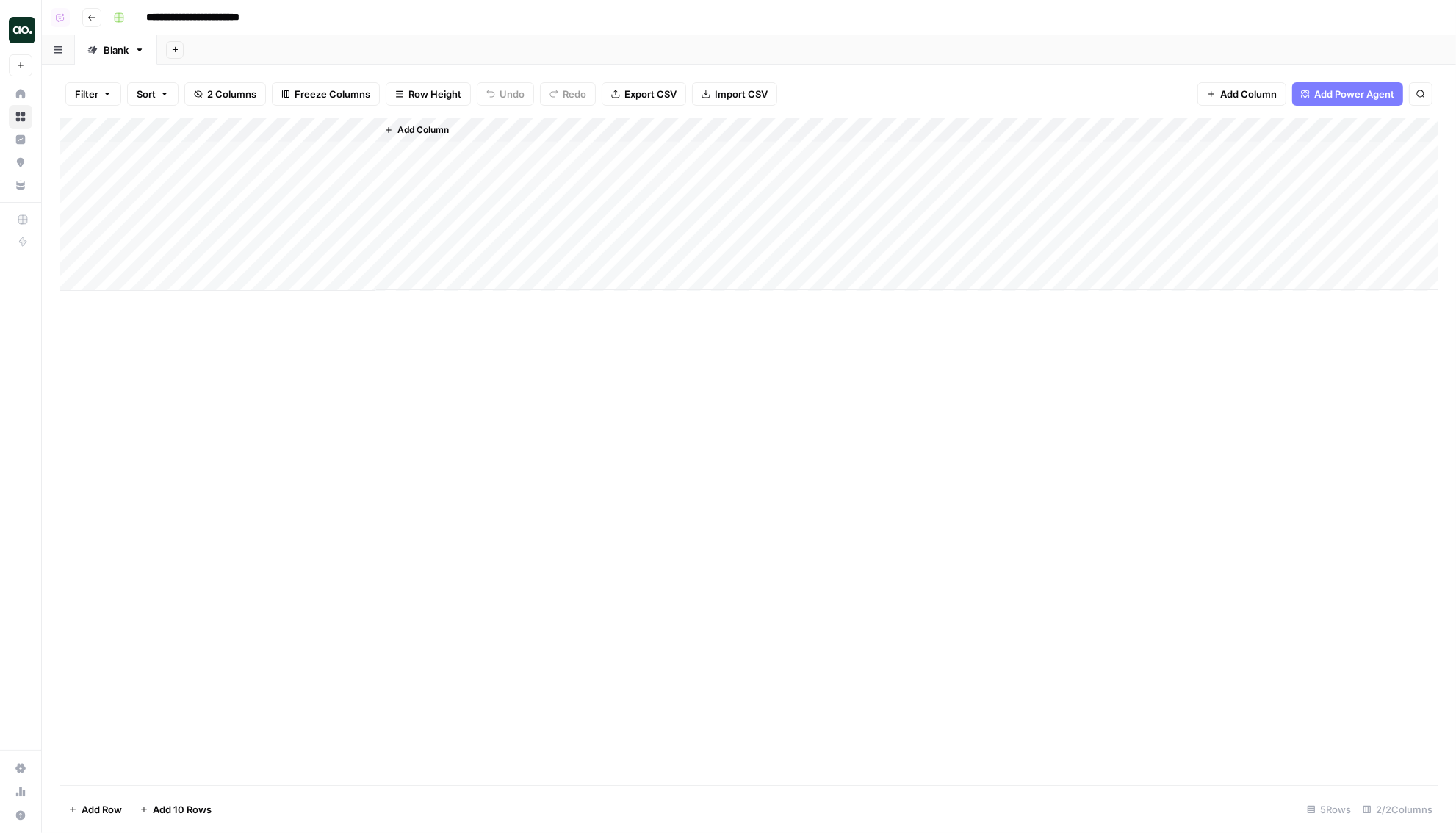
click at [305, 155] on div "Add Column" at bounding box center [748, 204] width 1379 height 173
click at [204, 153] on div "Add Column" at bounding box center [748, 204] width 1379 height 173
type textarea "*******"
click at [186, 180] on div "Add Column" at bounding box center [748, 204] width 1379 height 173
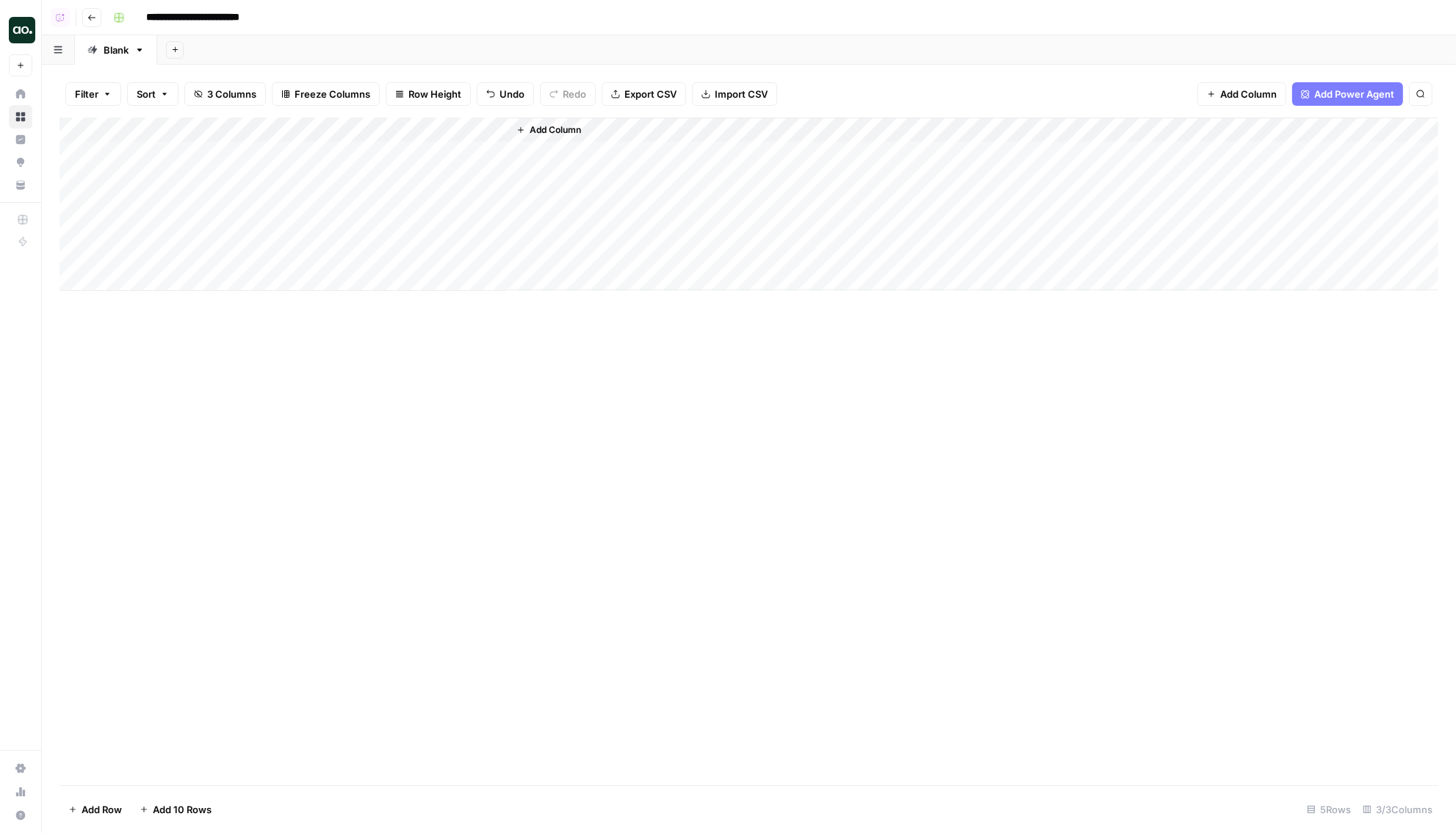
click at [170, 180] on div "Add Column" at bounding box center [748, 204] width 1379 height 173
click at [492, 155] on div "Add Column" at bounding box center [748, 204] width 1379 height 173
click at [482, 155] on div "Add Column" at bounding box center [748, 204] width 1379 height 173
click at [486, 365] on div "Add Column" at bounding box center [748, 451] width 1379 height 668
click at [186, 186] on div "Add Column" at bounding box center [748, 204] width 1379 height 173
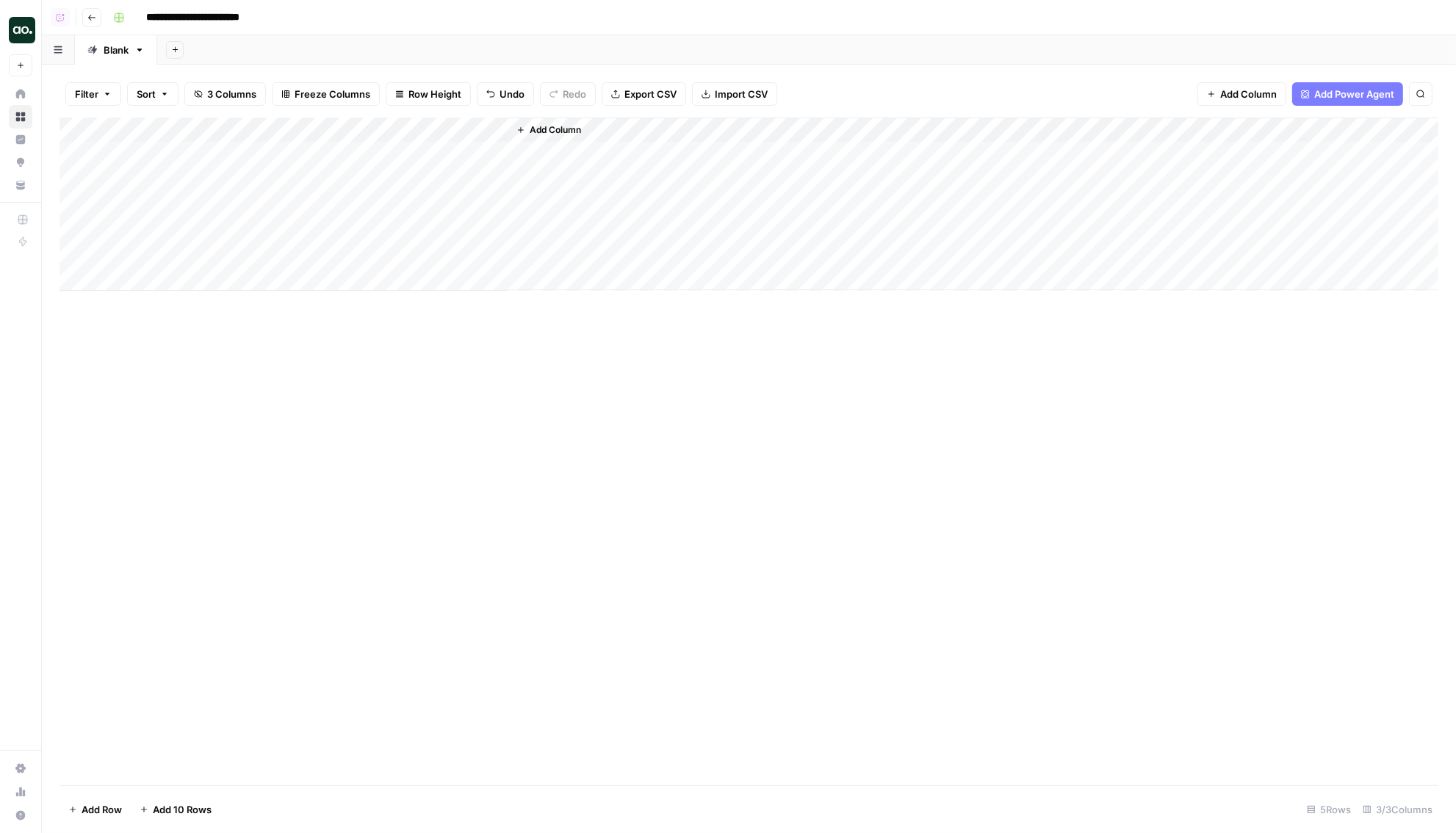
click at [186, 186] on div "Add Column" at bounding box center [748, 204] width 1379 height 173
type textarea "**********"
click at [159, 201] on div "Add Column" at bounding box center [748, 204] width 1379 height 173
click at [159, 201] on div "Add Column" at bounding box center [748, 204] width 1379 height 173
type textarea "********"
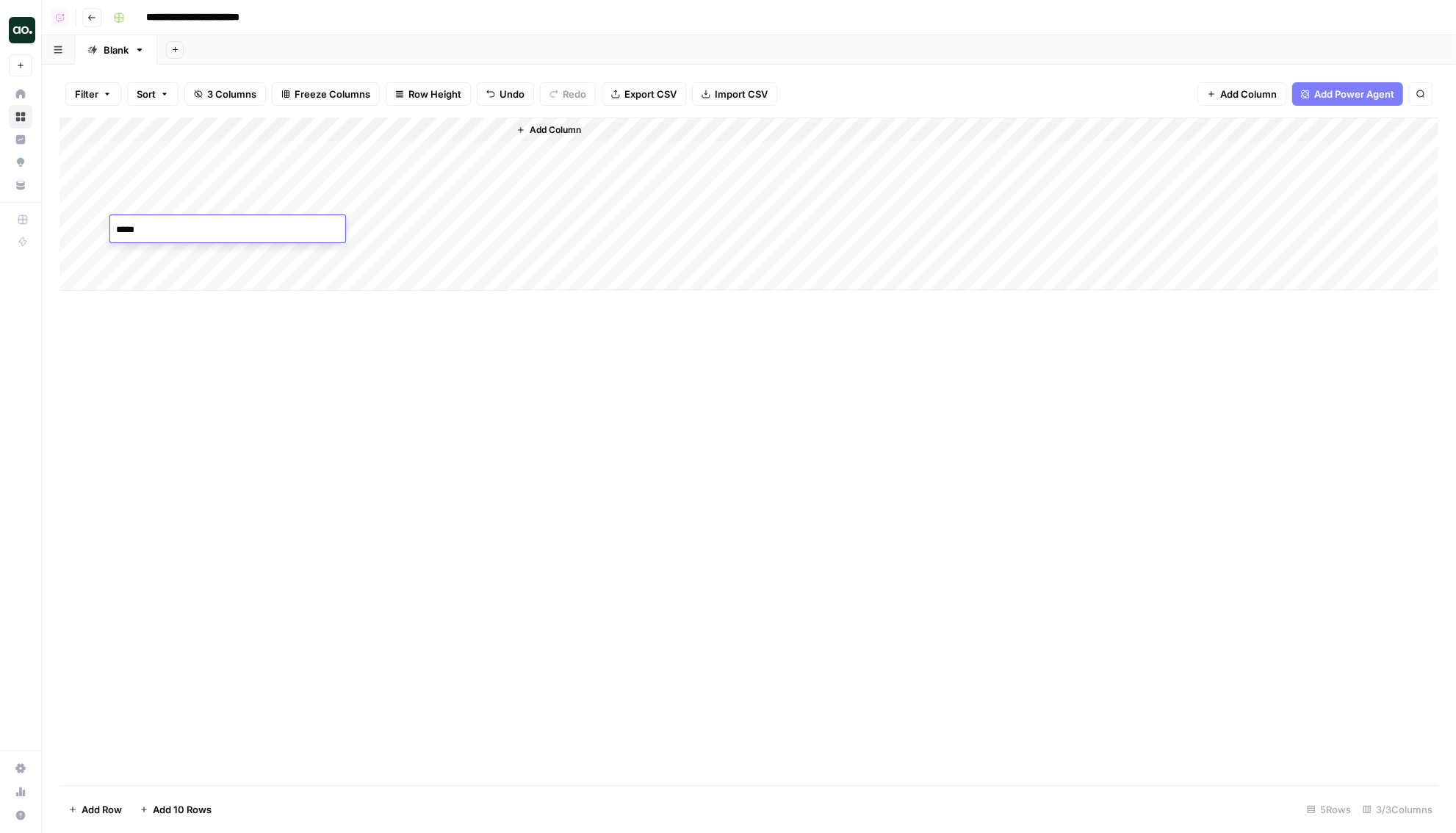
type textarea "******"
click at [448, 140] on div "Add Column" at bounding box center [748, 204] width 1379 height 173
click at [542, 66] on div "Filter Sort 3 Columns Freeze Columns Row Height Undo Redo Export CSV Import CSV…" at bounding box center [748, 449] width 1414 height 769
click at [413, 157] on div "Add Column" at bounding box center [748, 204] width 1379 height 173
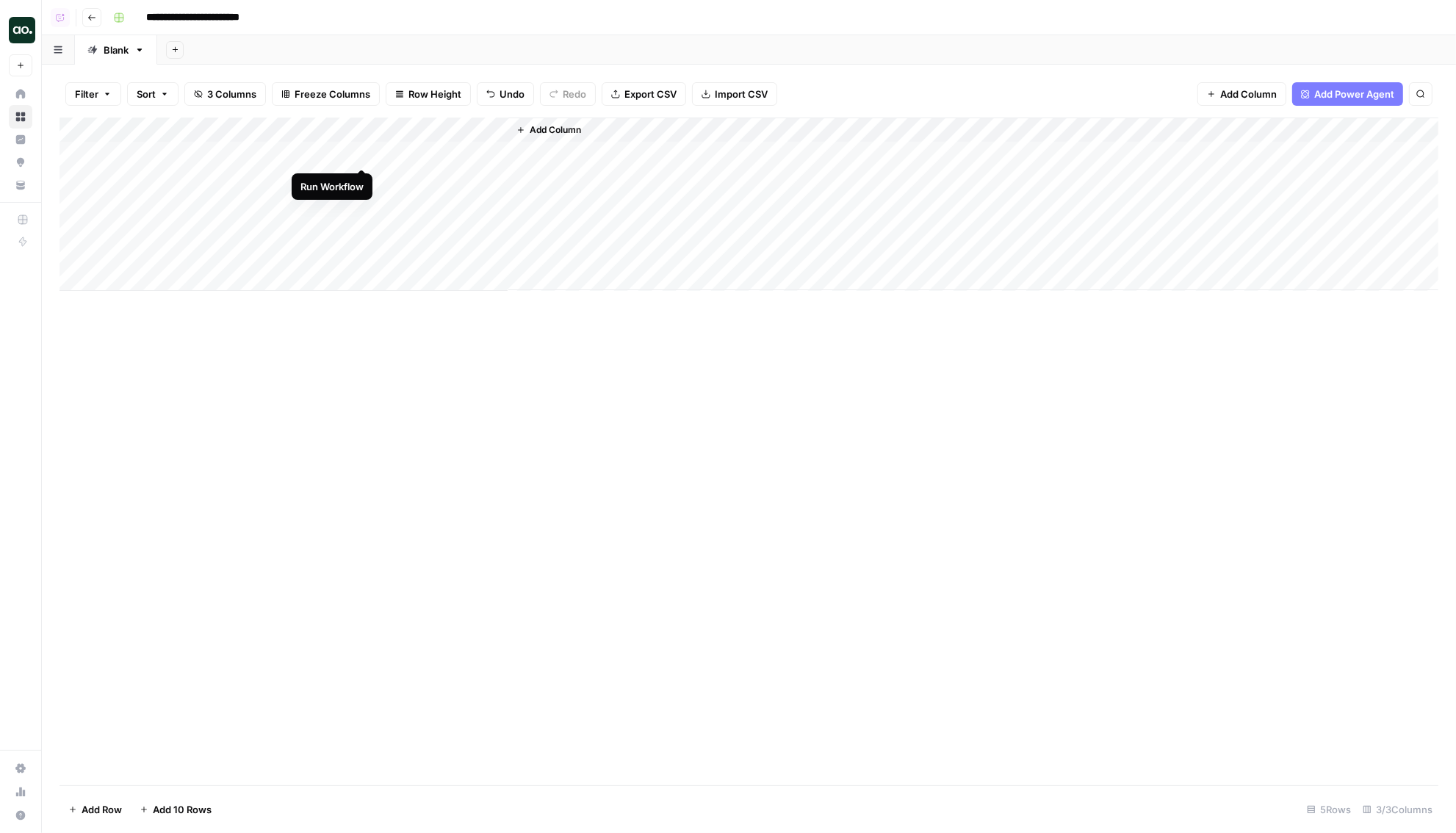
click at [360, 155] on div "Add Column" at bounding box center [748, 204] width 1379 height 173
click at [496, 151] on div "Add Column" at bounding box center [748, 204] width 1379 height 173
click at [475, 155] on div "Add Column" at bounding box center [748, 204] width 1379 height 173
click at [547, 303] on div "Add Column" at bounding box center [748, 451] width 1379 height 668
click at [477, 126] on div "Add Column" at bounding box center [748, 204] width 1379 height 173
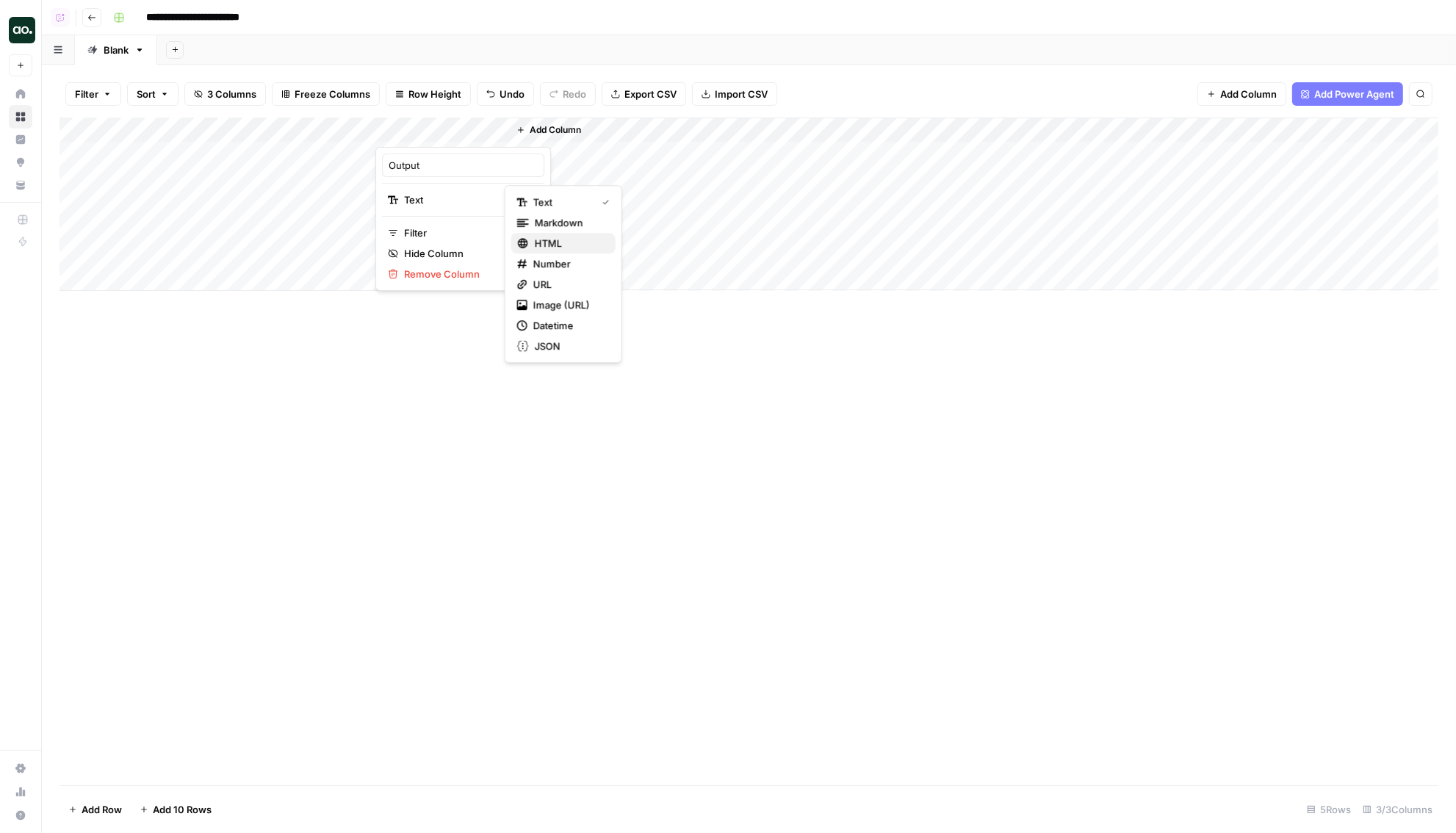
click at [558, 244] on span "HTML" at bounding box center [569, 243] width 69 height 15
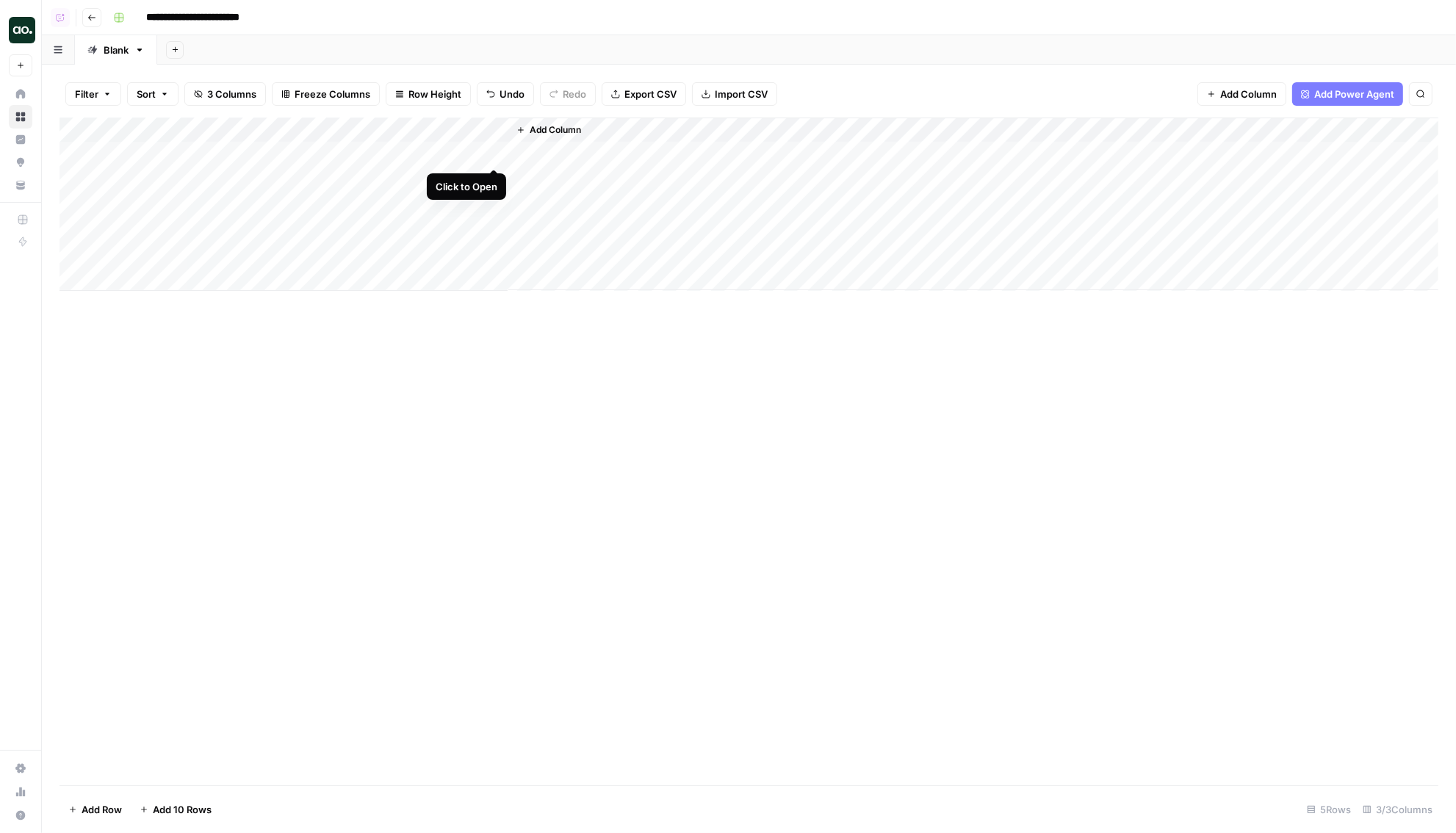
click at [493, 152] on div "Add Column" at bounding box center [748, 204] width 1379 height 173
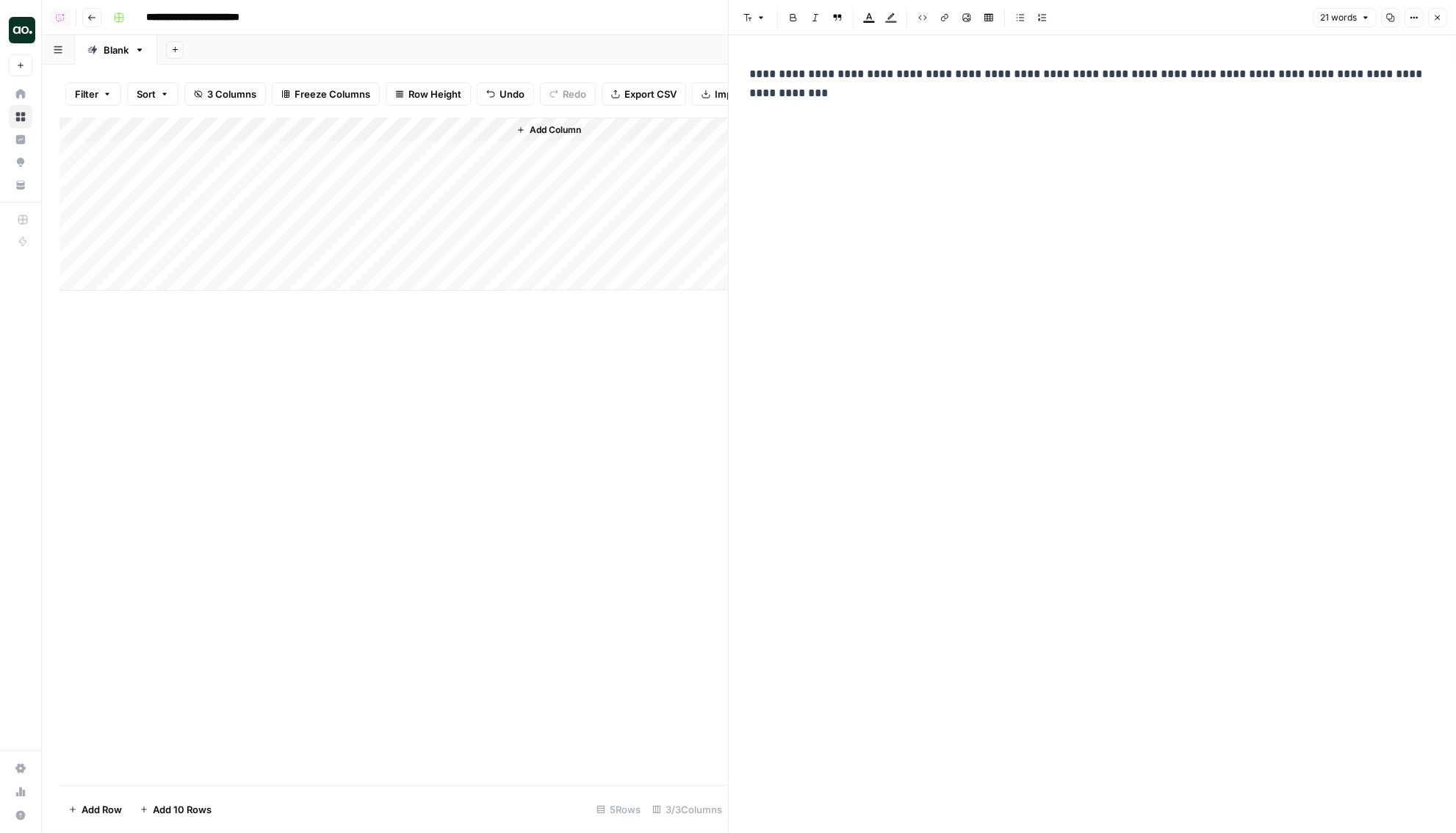
click at [856, 98] on p "**********" at bounding box center [1092, 83] width 686 height 38
click at [855, 98] on p "**********" at bounding box center [1092, 83] width 686 height 38
click at [1443, 21] on button "Close" at bounding box center [1438, 18] width 19 height 19
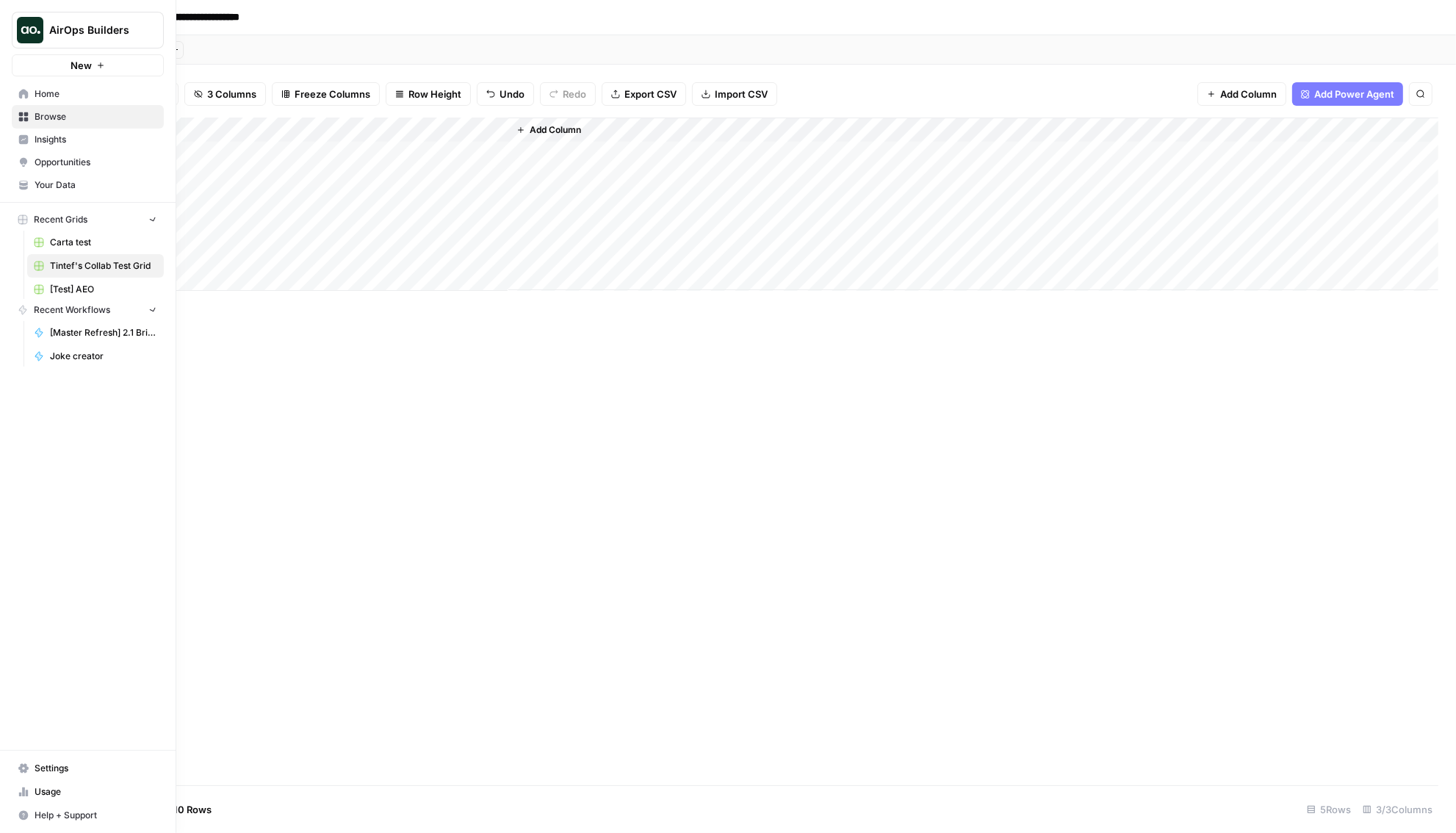
click at [24, 33] on img "Workspace: AirOps Builders" at bounding box center [30, 30] width 27 height 27
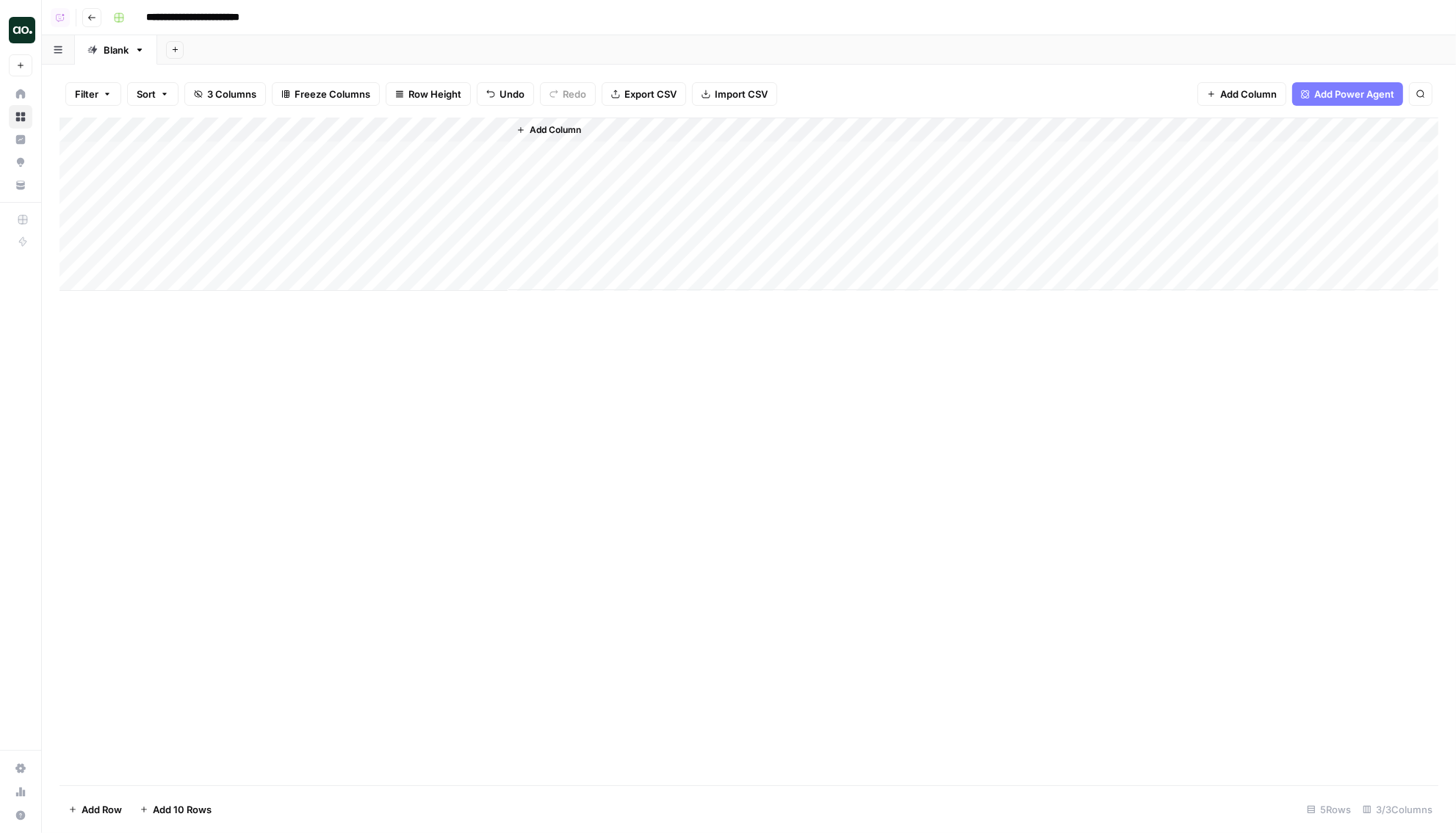
click at [430, 460] on div "Add Column" at bounding box center [748, 451] width 1379 height 668
click at [591, 37] on div "Add Sheet" at bounding box center [807, 49] width 1299 height 29
click at [902, 84] on div "Filter Sort 3 Columns Freeze Columns Row Height Undo Redo Export CSV Import CSV…" at bounding box center [748, 94] width 1379 height 47
click at [497, 154] on div "Add Column" at bounding box center [748, 204] width 1379 height 173
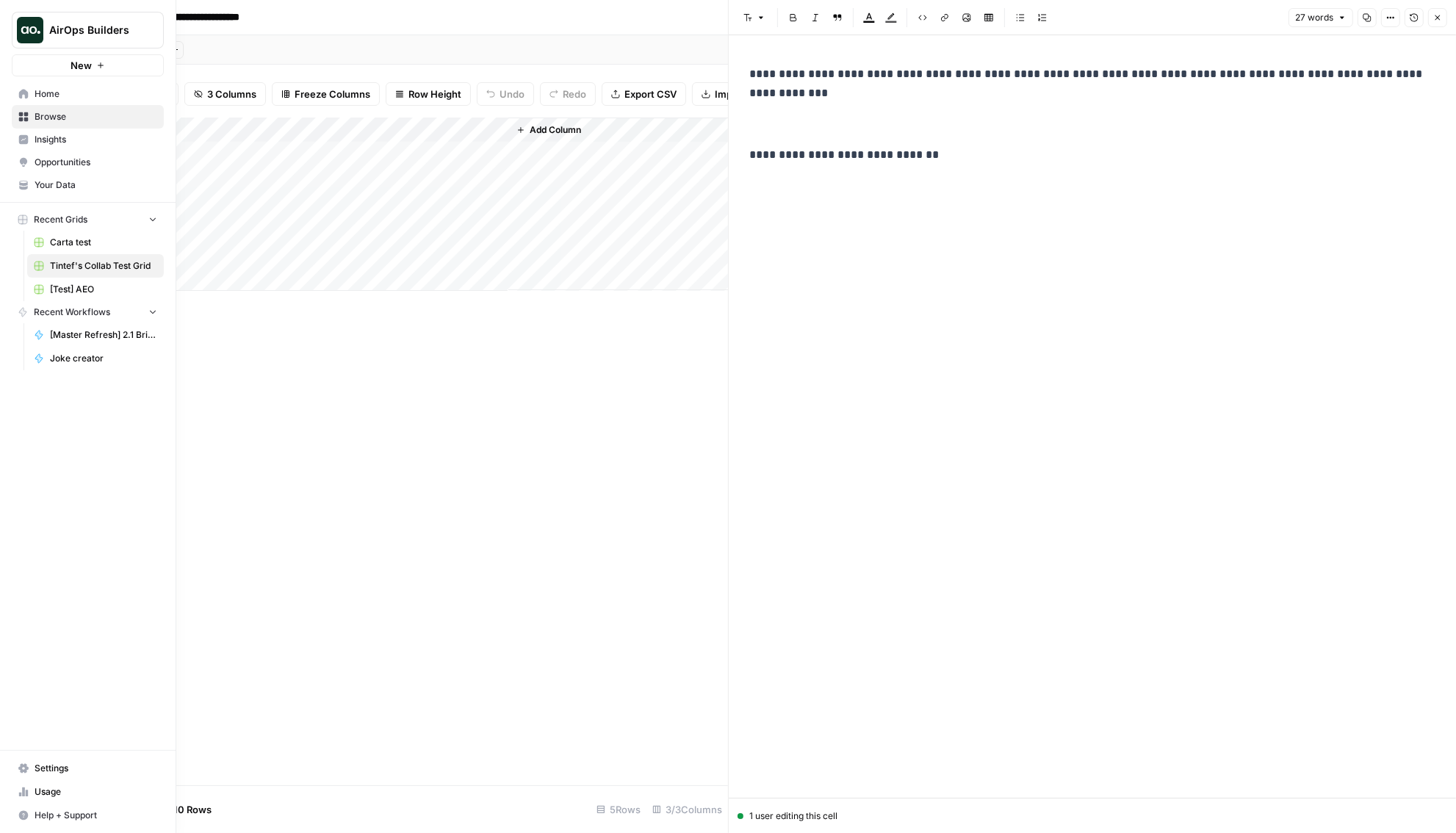
click at [56, 772] on span "Settings" at bounding box center [95, 768] width 123 height 13
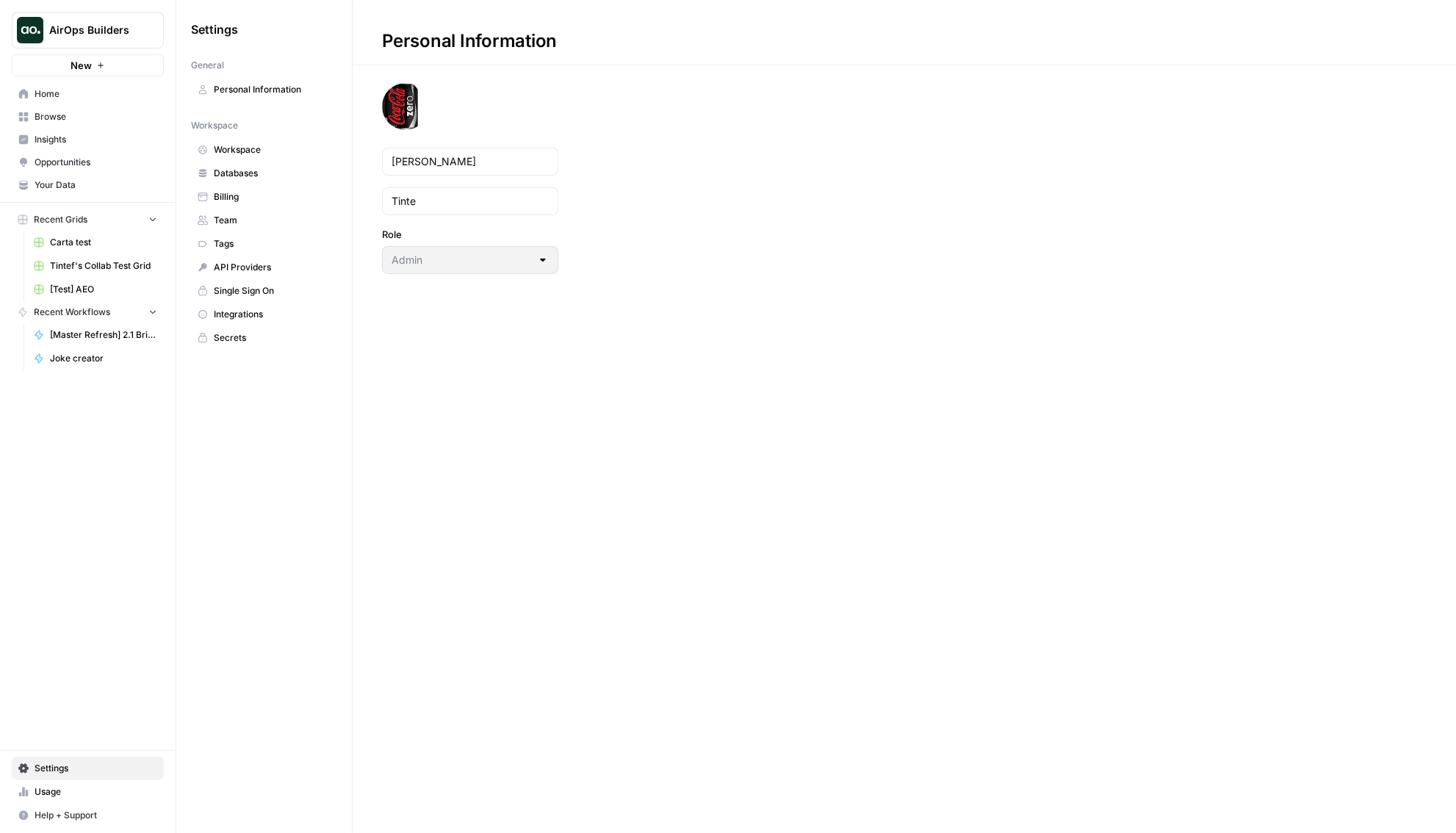
click at [263, 214] on span "Team" at bounding box center [272, 220] width 117 height 13
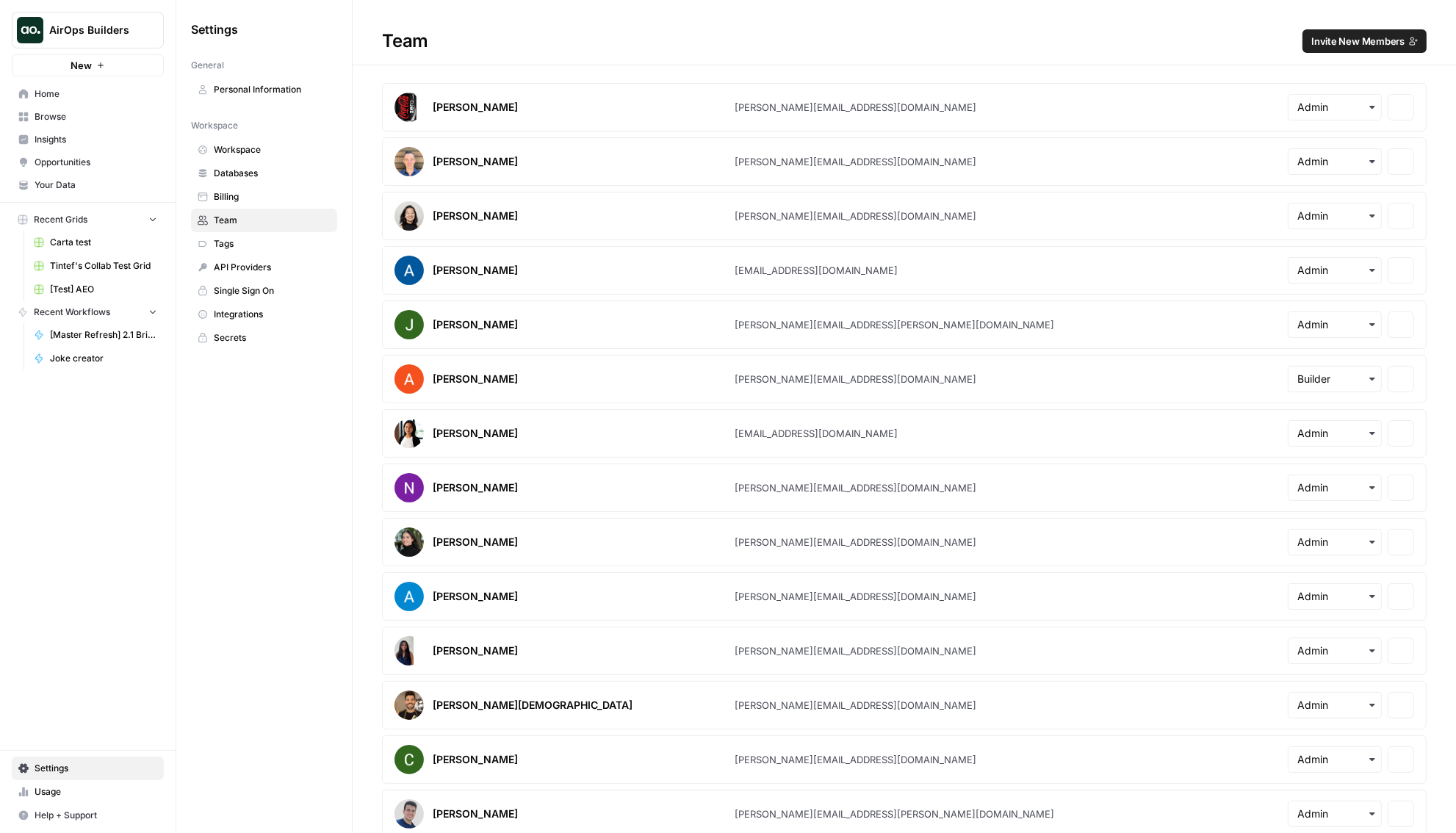
click at [1379, 36] on span "Invite New Members" at bounding box center [1359, 41] width 94 height 15
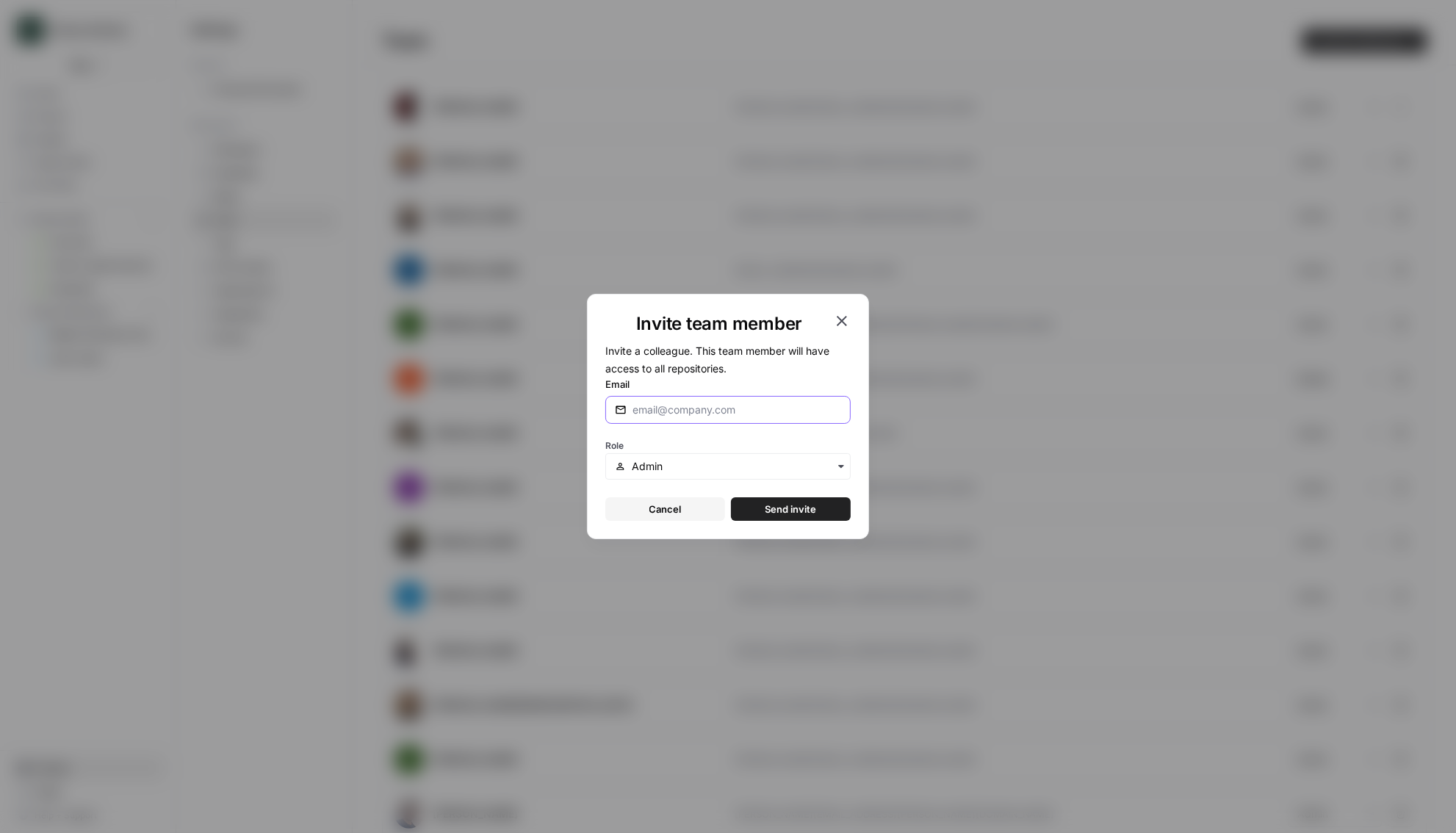
click at [814, 413] on input "Email" at bounding box center [737, 410] width 209 height 15
type input "rodrigo@airops.com"
click at [732, 497] on button "Send invite" at bounding box center [792, 509] width 120 height 24
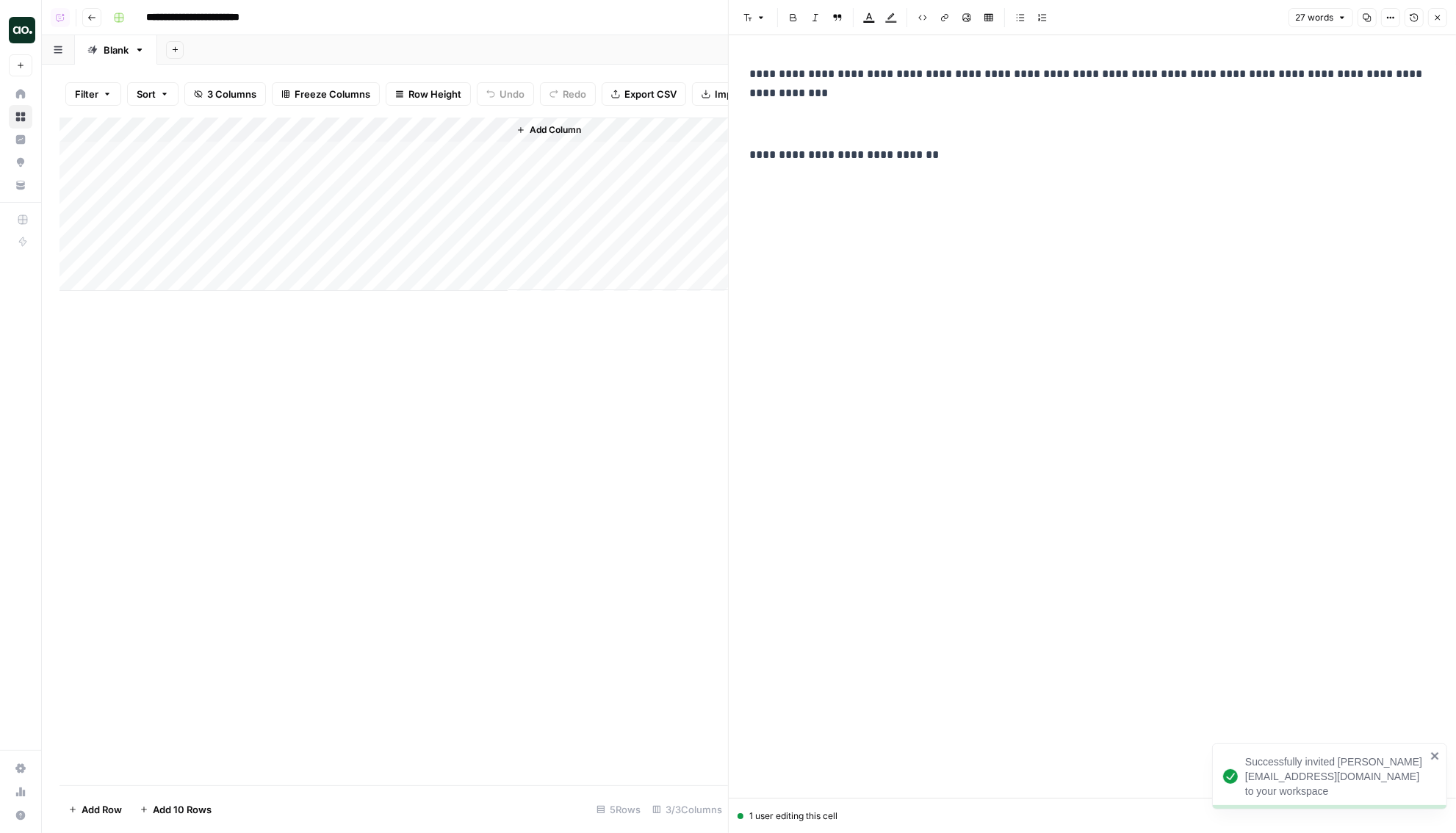
click at [1434, 760] on icon "close" at bounding box center [1435, 756] width 7 height 7
click at [846, 152] on p "**********" at bounding box center [1092, 155] width 686 height 19
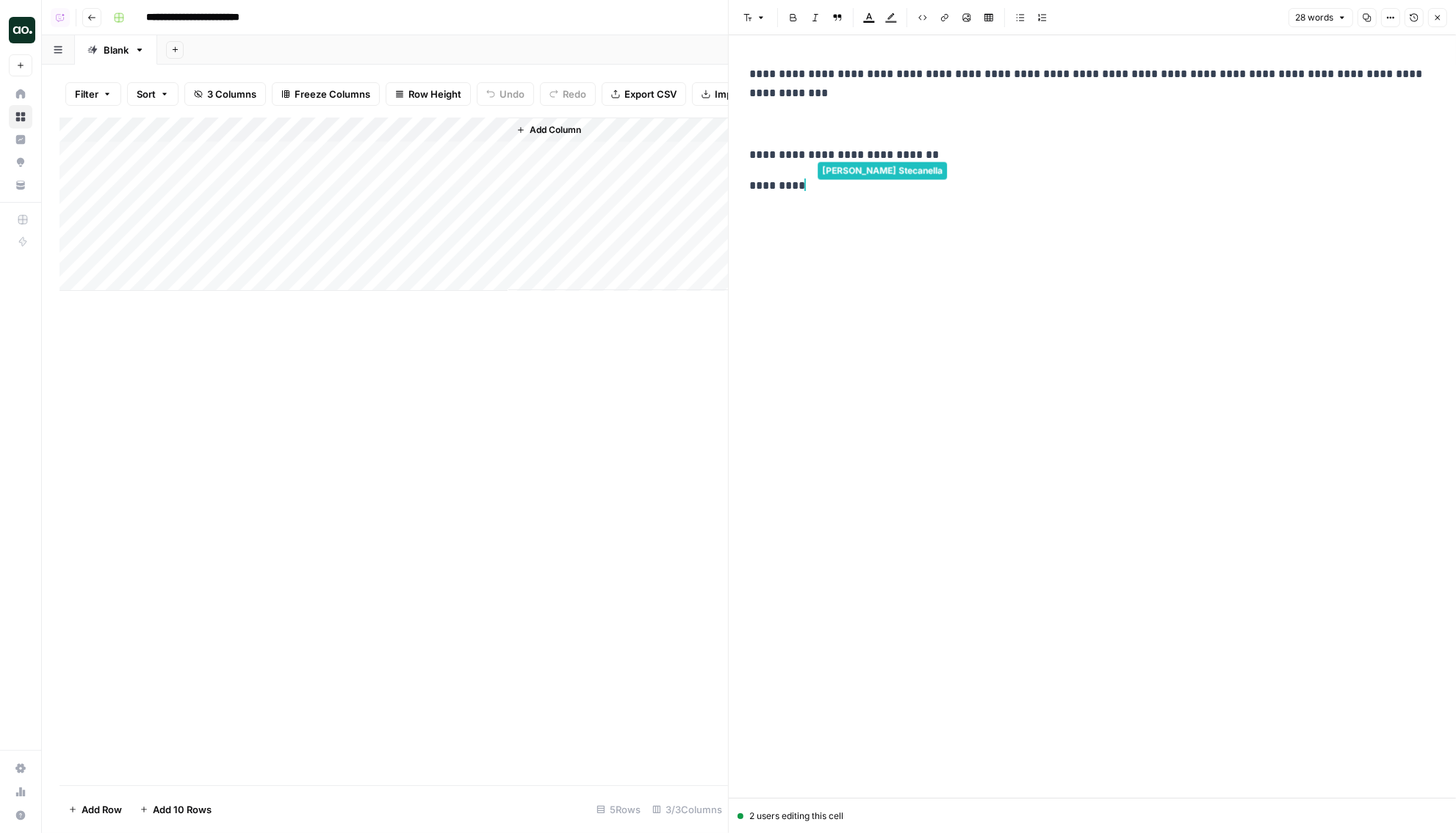
click at [1048, 269] on div "**********" at bounding box center [1092, 405] width 704 height 692
drag, startPoint x: 831, startPoint y: 72, endPoint x: 833, endPoint y: 83, distance: 11.2
click at [833, 83] on p "**********" at bounding box center [1092, 83] width 686 height 38
click at [871, 190] on p "*********" at bounding box center [1092, 186] width 686 height 19
click at [904, 179] on p "*********" at bounding box center [1092, 186] width 686 height 19
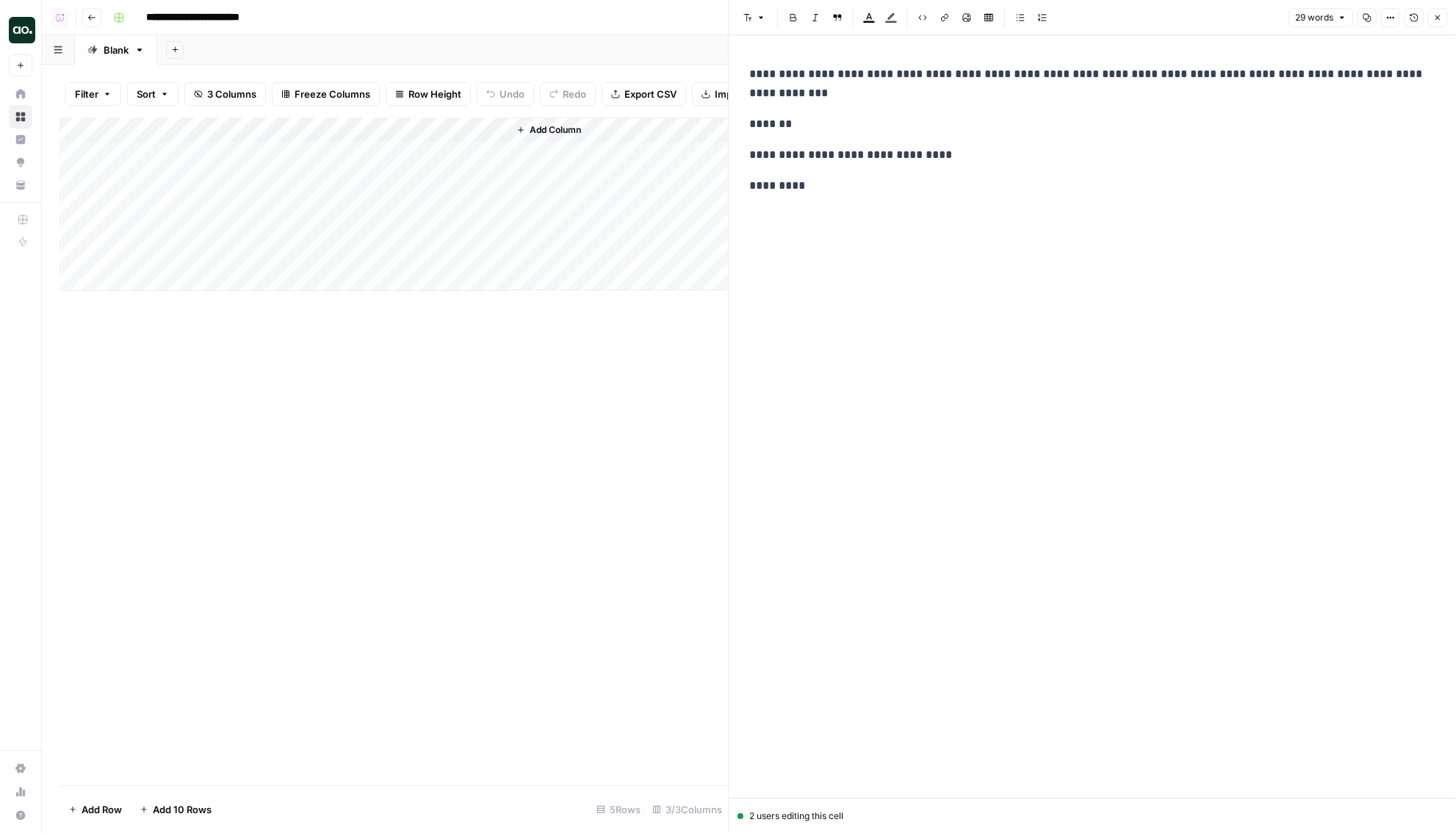
click at [904, 179] on p "*********" at bounding box center [1092, 186] width 686 height 19
click at [911, 177] on p "*********" at bounding box center [1092, 186] width 686 height 19
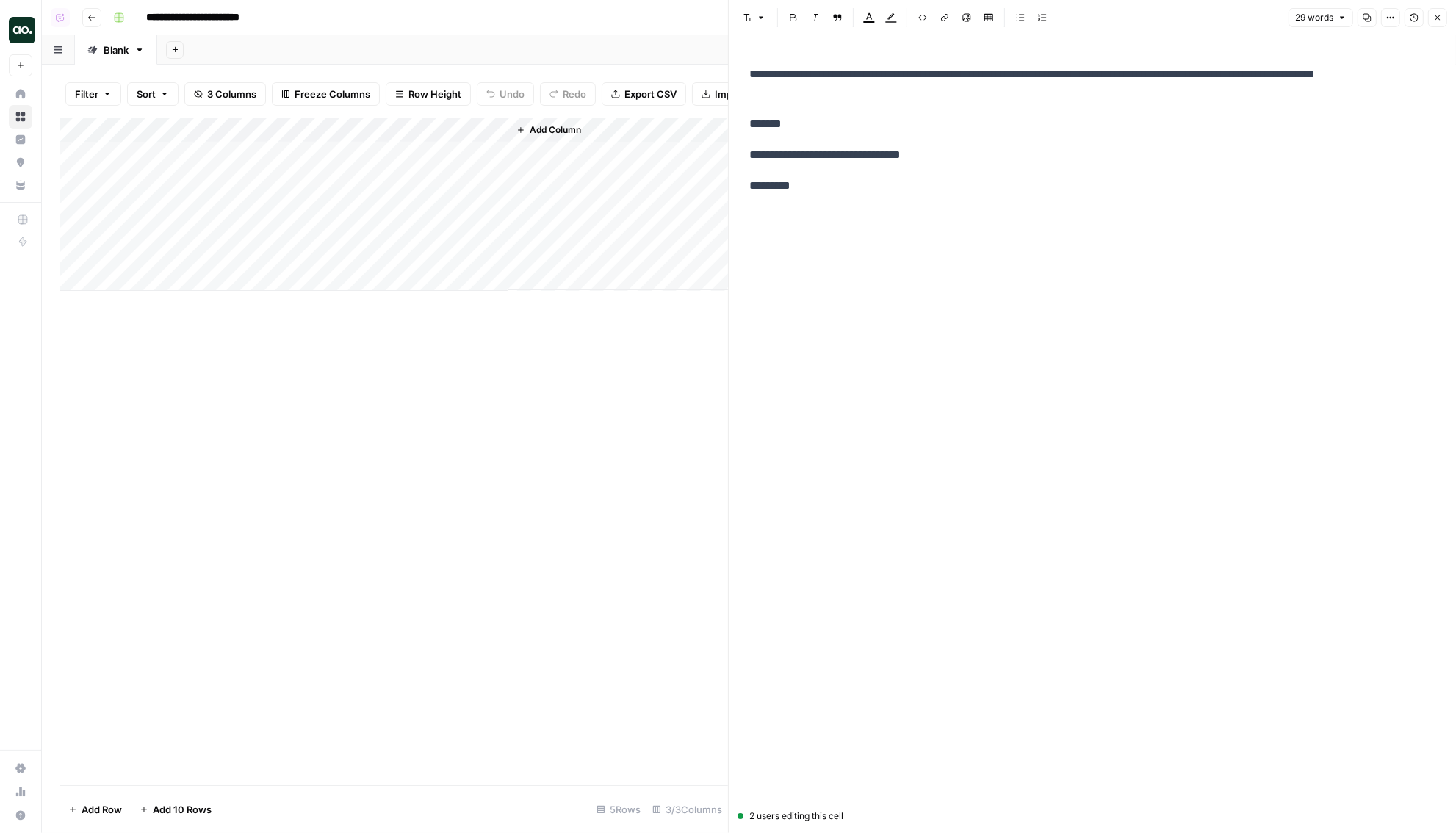
click at [179, 150] on div "Add Column" at bounding box center [393, 204] width 669 height 173
click at [142, 155] on textarea "*******" at bounding box center [228, 155] width 235 height 20
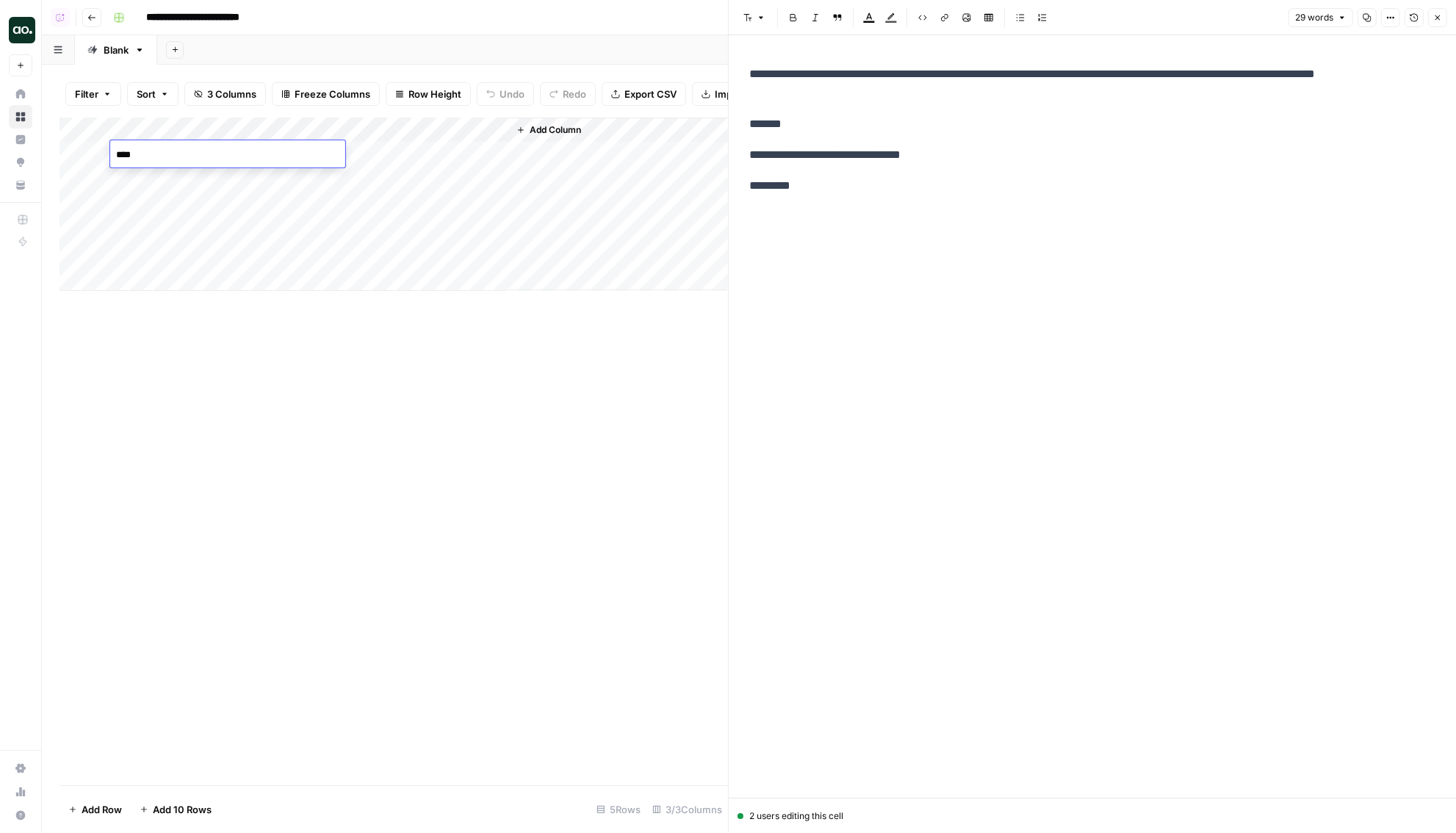
type textarea "*****"
click at [417, 421] on div "Add Column" at bounding box center [393, 451] width 669 height 668
click at [361, 155] on div "Add Column" at bounding box center [393, 204] width 669 height 173
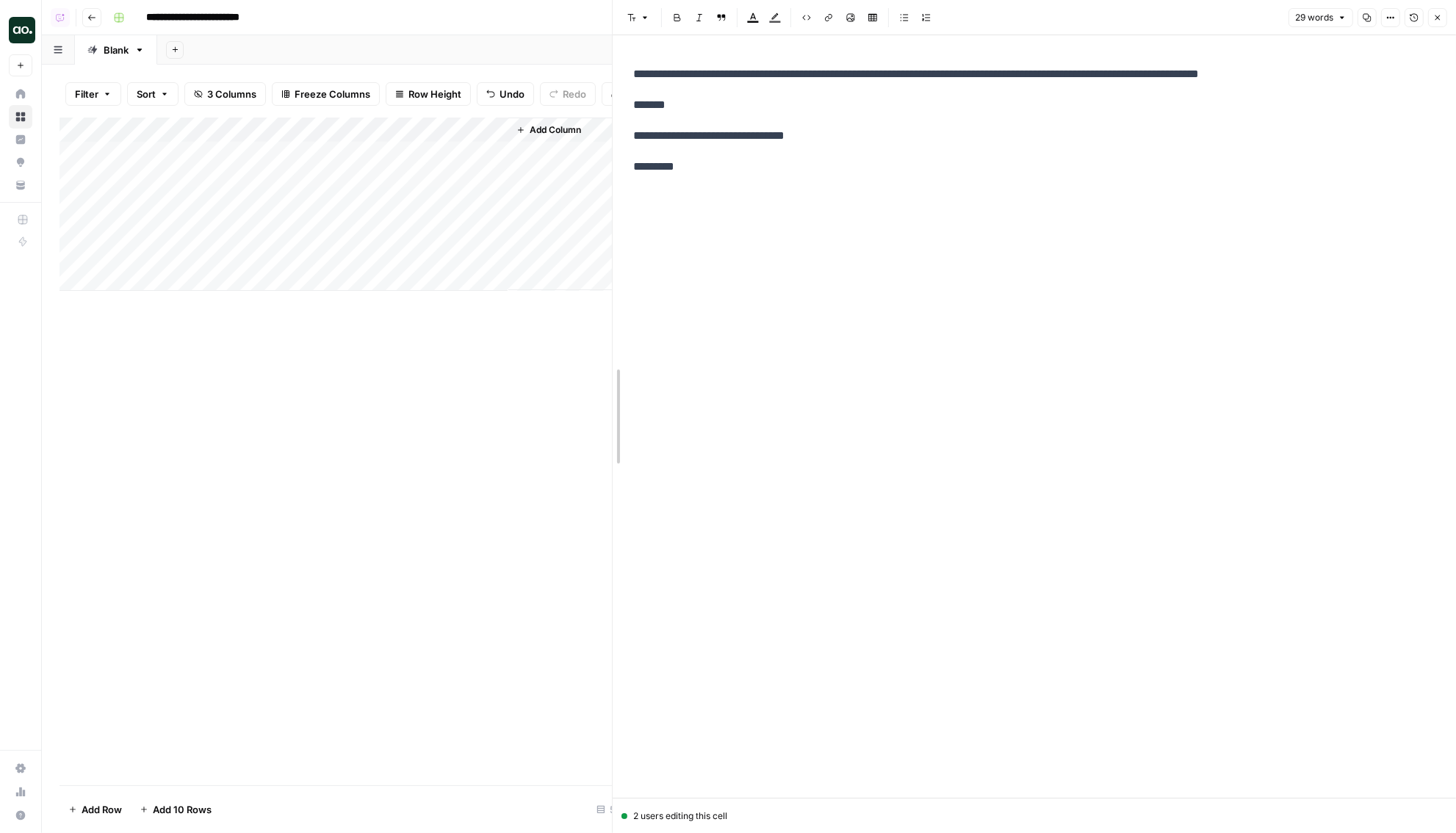
drag, startPoint x: 732, startPoint y: 220, endPoint x: 610, endPoint y: 233, distance: 122.7
click at [1411, 11] on button "Version History" at bounding box center [1414, 18] width 19 height 19
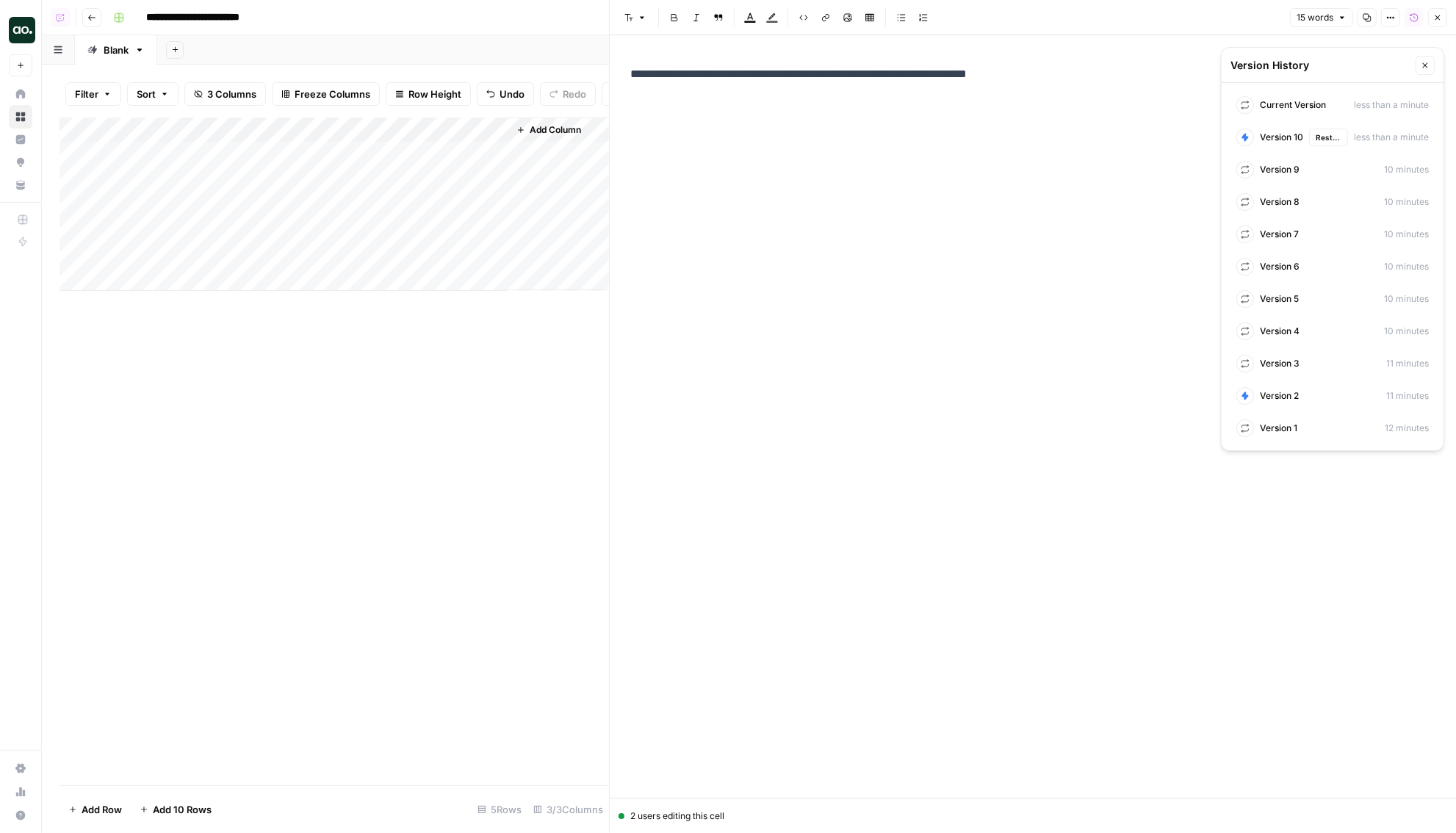
click at [1280, 139] on span "Version 10" at bounding box center [1281, 137] width 43 height 13
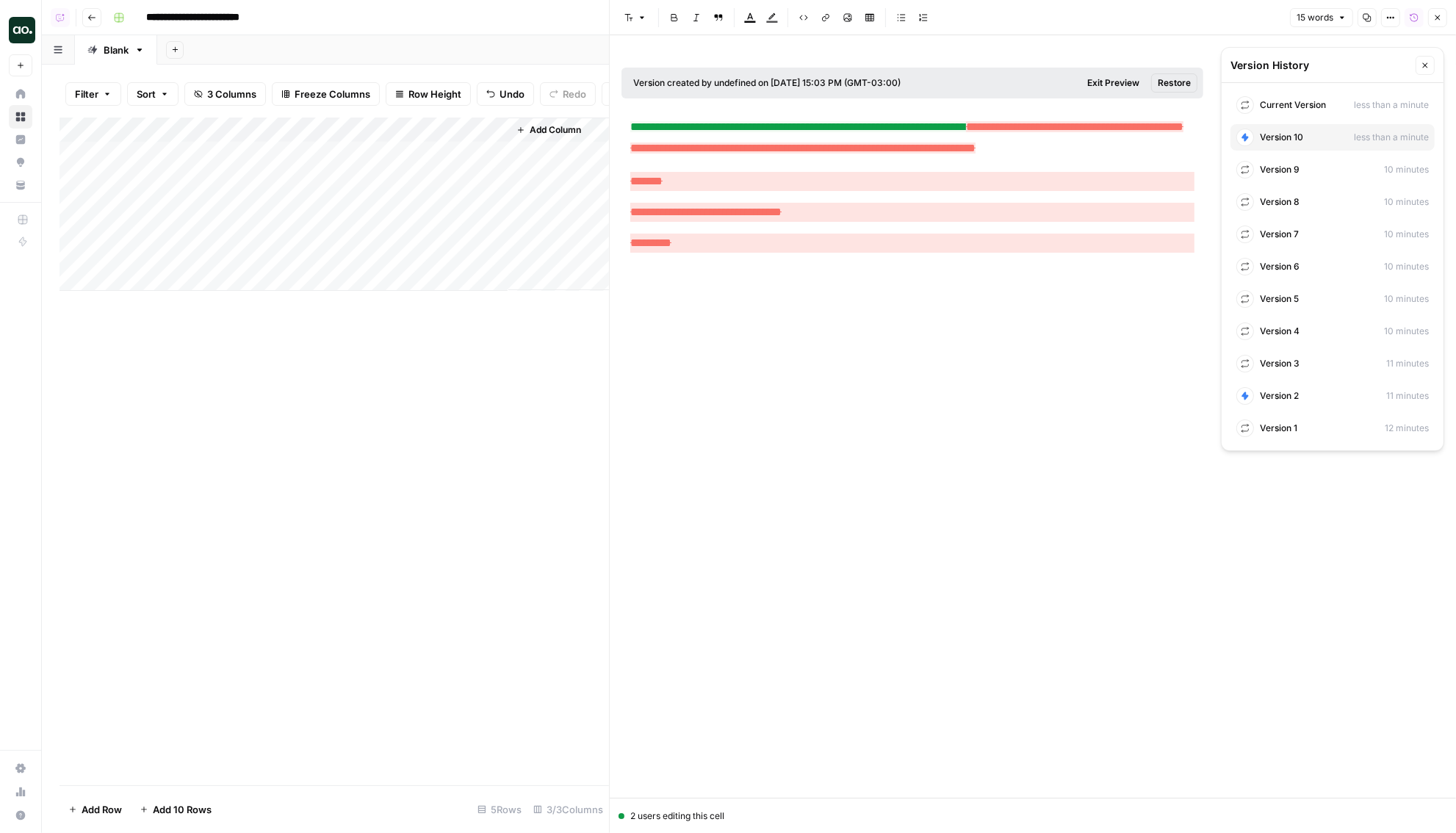
click at [1126, 84] on span "Exit Preview" at bounding box center [1113, 82] width 52 height 13
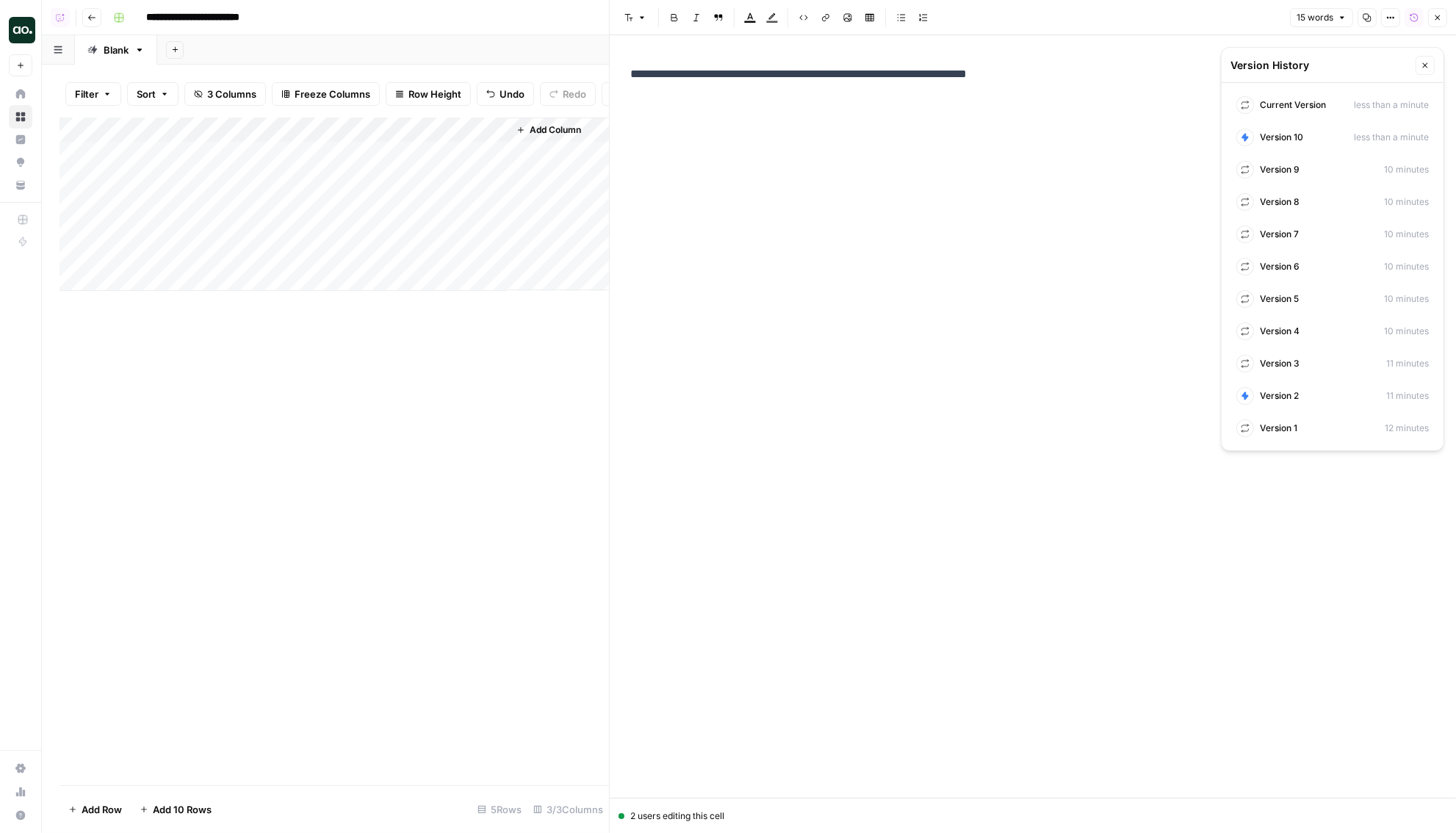
click at [1426, 64] on icon "button" at bounding box center [1426, 66] width 5 height 5
click at [1443, 19] on button "Close" at bounding box center [1438, 18] width 19 height 19
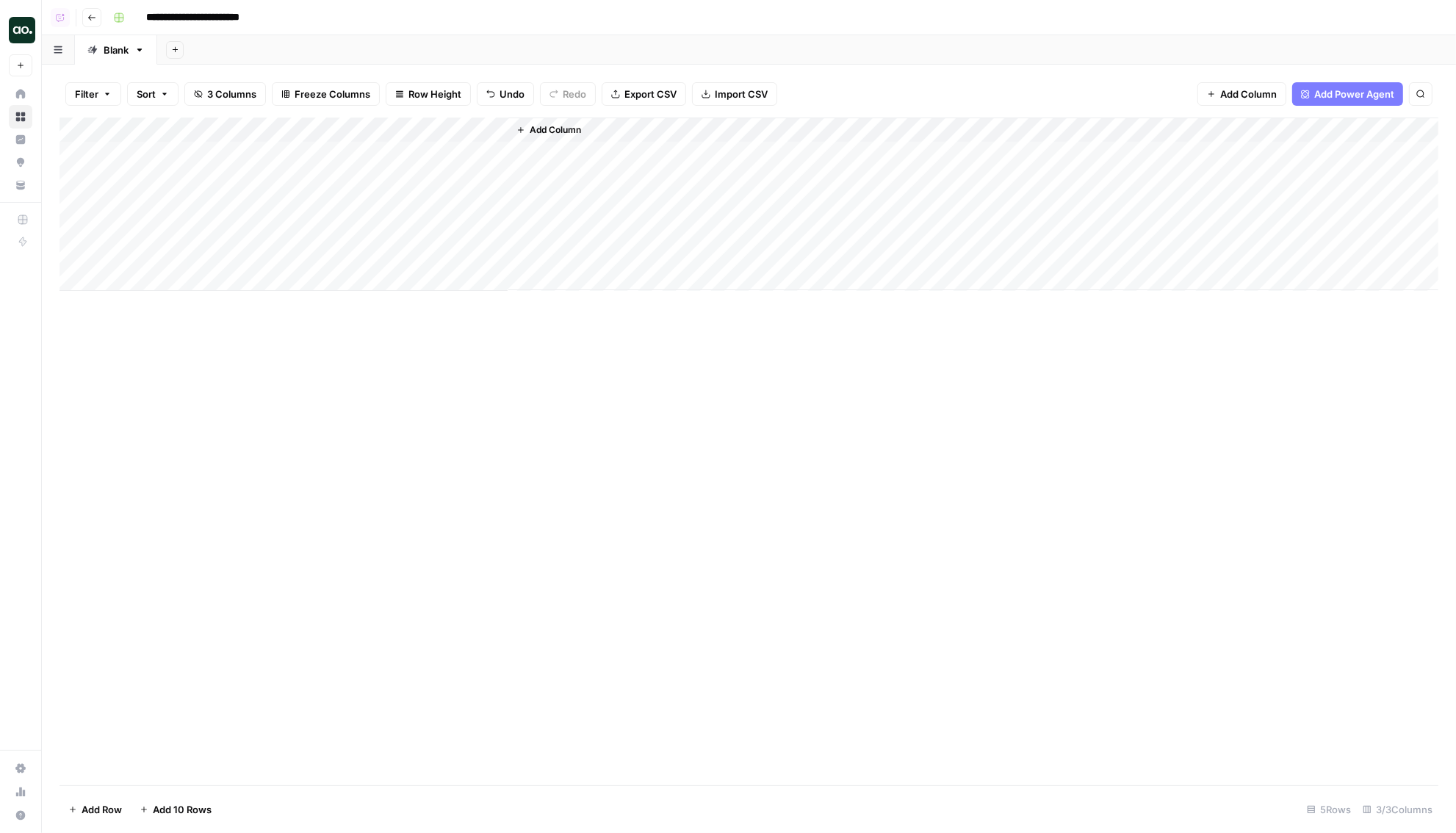
click at [811, 67] on div "Filter Sort 3 Columns Freeze Columns Row Height Undo Redo Export CSV Import CSV…" at bounding box center [748, 449] width 1414 height 769
click at [682, 37] on div "Add Sheet" at bounding box center [807, 49] width 1299 height 29
click at [497, 155] on div "Add Column" at bounding box center [748, 204] width 1379 height 173
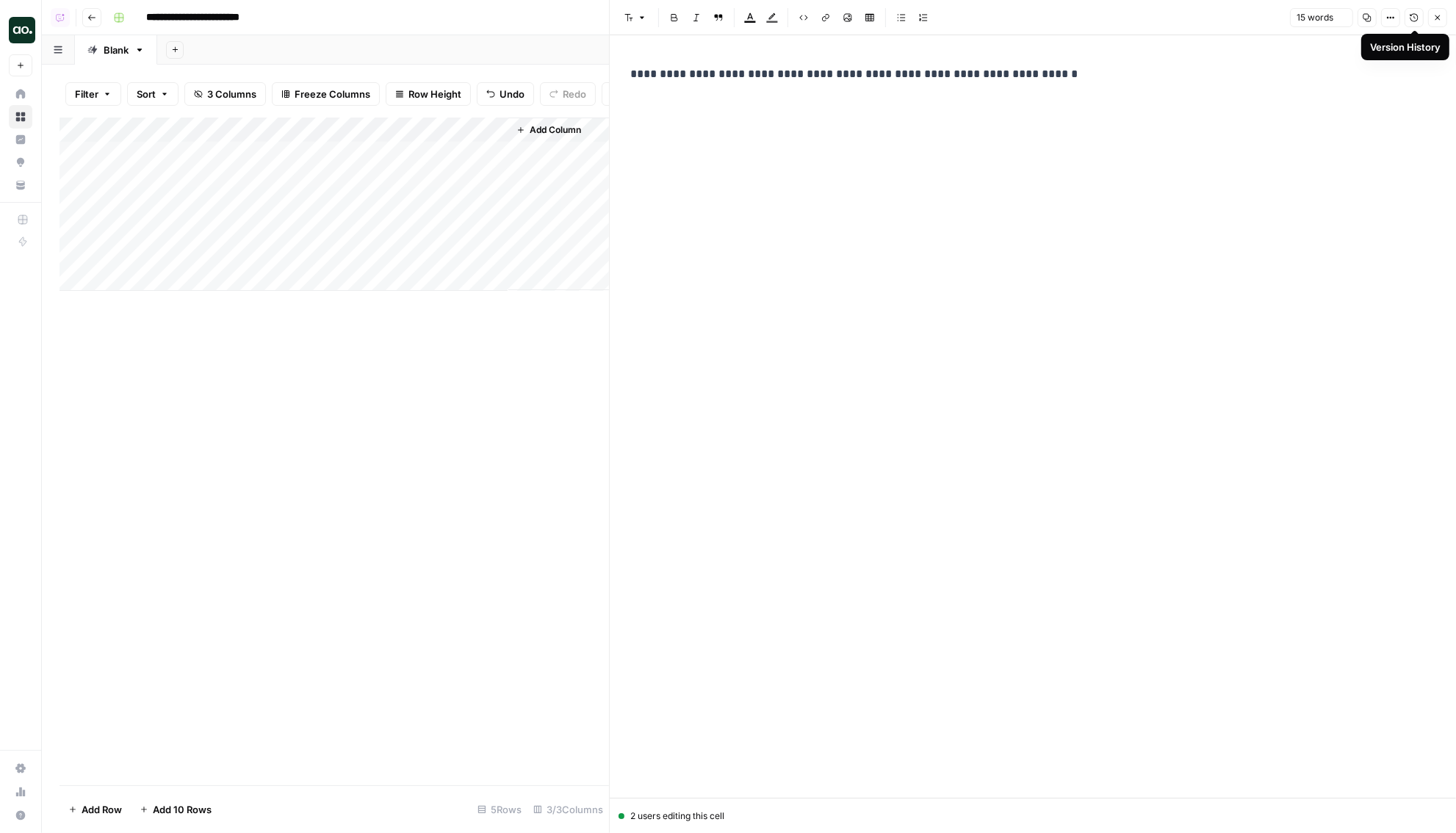
click at [1414, 20] on icon "button" at bounding box center [1414, 18] width 9 height 9
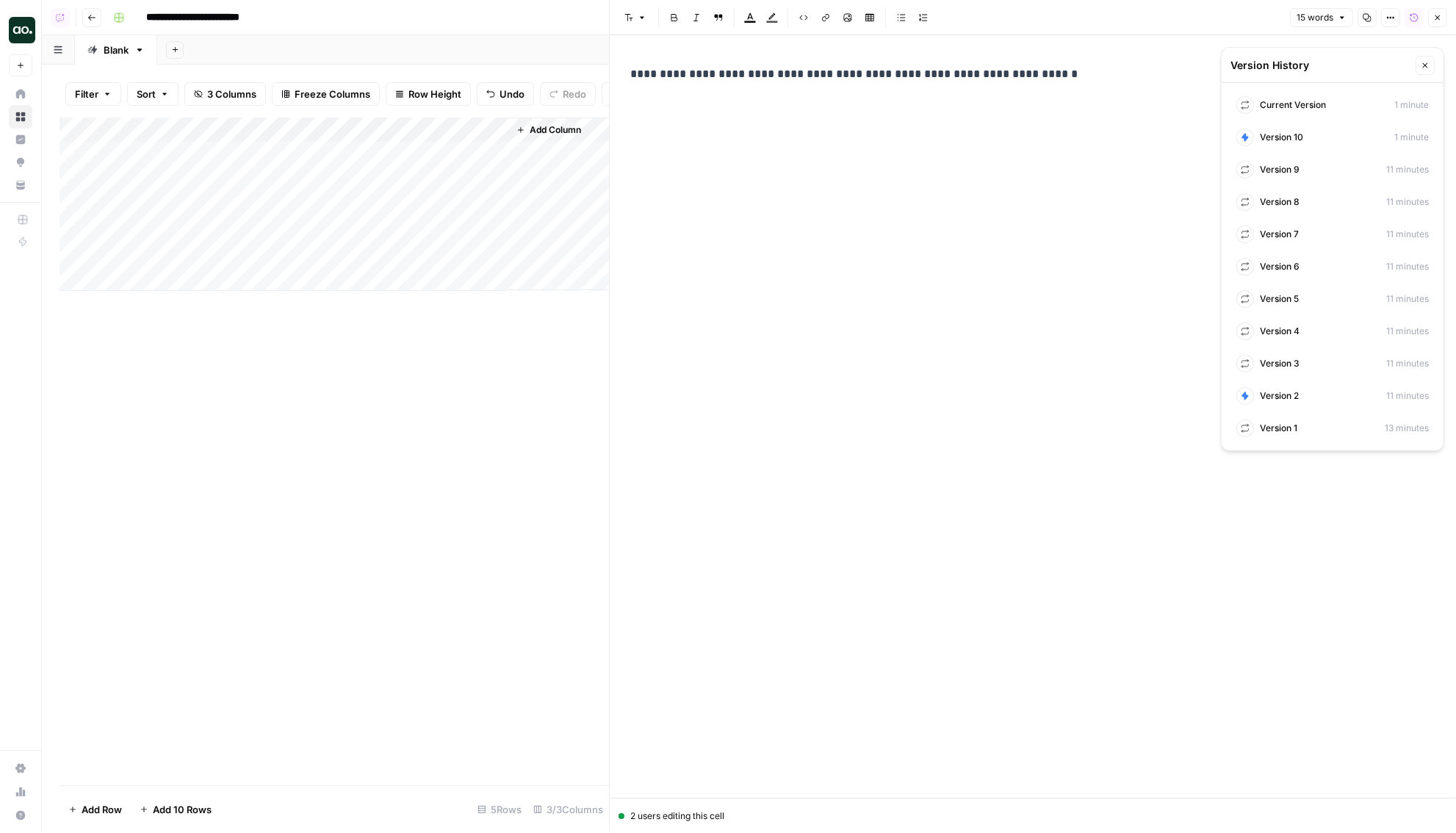
click at [1015, 238] on div "**********" at bounding box center [913, 405] width 582 height 692
click at [1063, 83] on div "**********" at bounding box center [913, 74] width 582 height 31
click at [1429, 62] on icon "button" at bounding box center [1425, 65] width 9 height 9
click at [1437, 17] on icon "button" at bounding box center [1438, 18] width 5 height 5
